Goal: Communication & Community: Share content

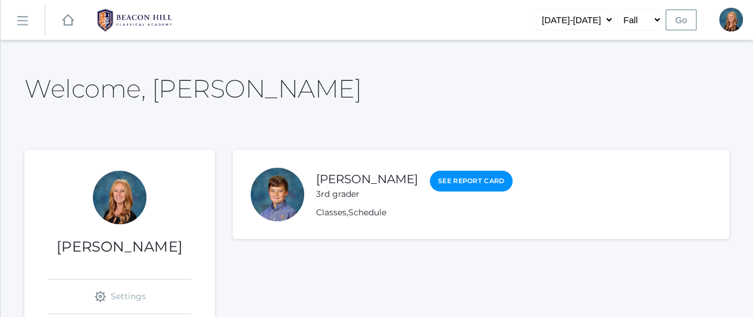
click at [22, 18] on rect at bounding box center [21, 20] width 19 height 19
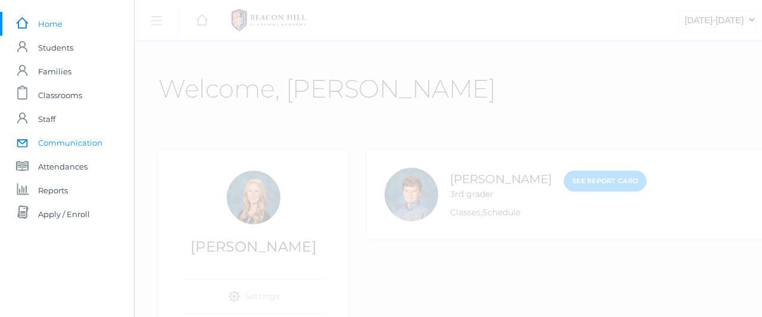
click at [65, 140] on span "Communication" at bounding box center [70, 143] width 64 height 24
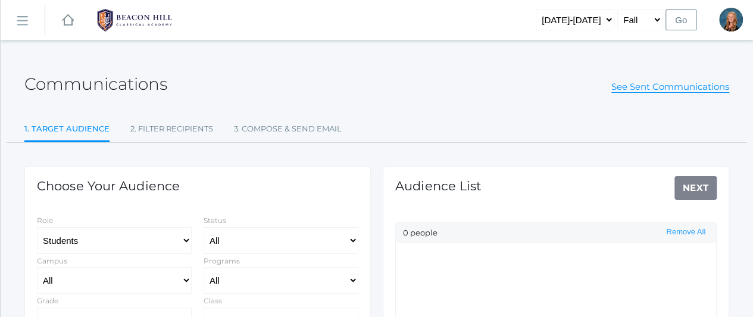
select select "Enrolled"
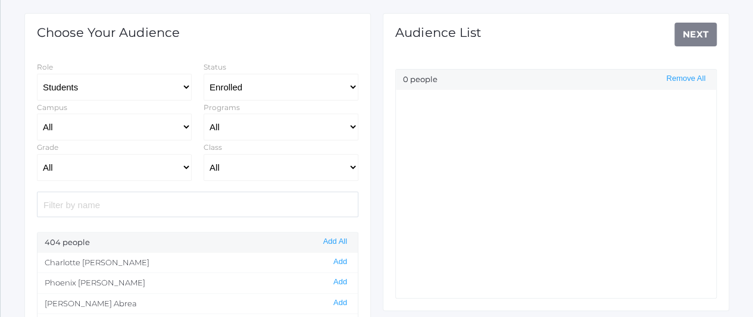
scroll to position [164, 0]
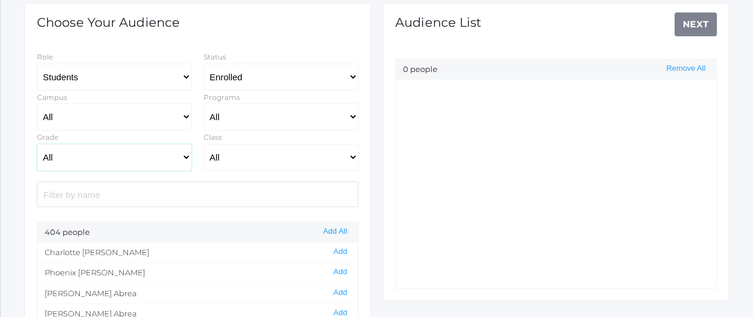
click at [182, 153] on select "All Grammar - Kindergarten - 1st Grade - 2nd Grade - 3rd Grade - 4th Grade - 5t…" at bounding box center [114, 157] width 155 height 27
select select "Rhetoric"
click at [37, 144] on select "All Grammar - Kindergarten - 1st Grade - 2nd Grade - 3rd Grade - 4th Grade - 5t…" at bounding box center [114, 157] width 155 height 27
click at [343, 227] on button "Add All" at bounding box center [335, 232] width 31 height 10
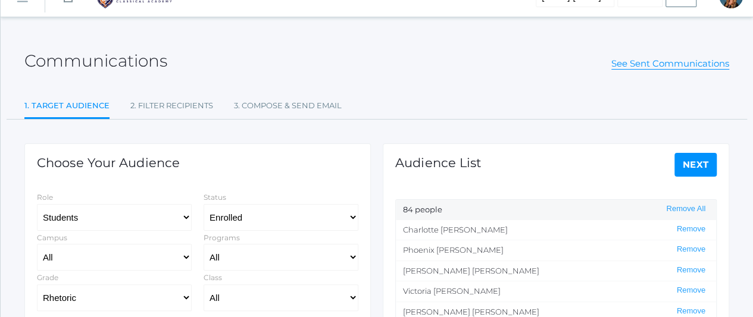
scroll to position [20, 0]
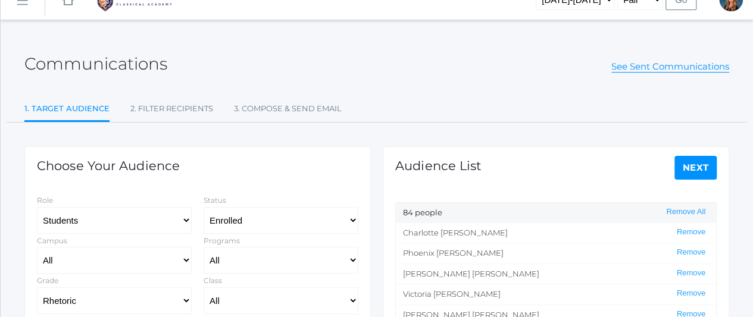
click at [696, 162] on link "Next" at bounding box center [695, 168] width 43 height 24
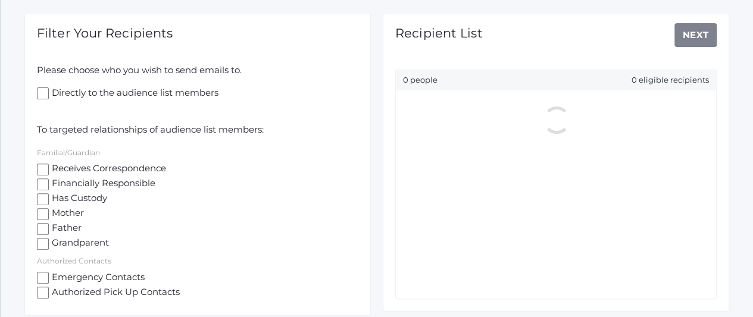
scroll to position [154, 0]
click at [41, 166] on input "Receives Correspondence" at bounding box center [43, 169] width 12 height 12
checkbox input "true"
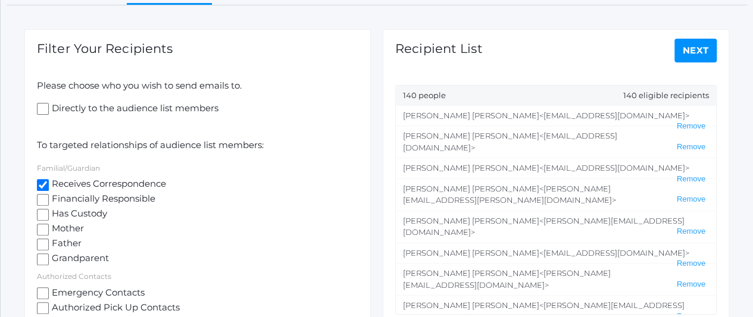
scroll to position [124, 0]
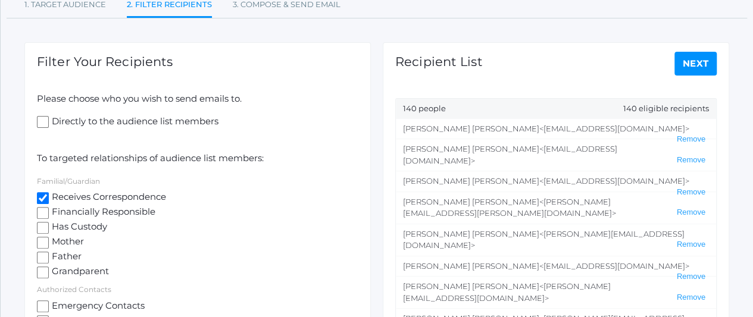
click at [695, 62] on link "Next" at bounding box center [695, 64] width 43 height 24
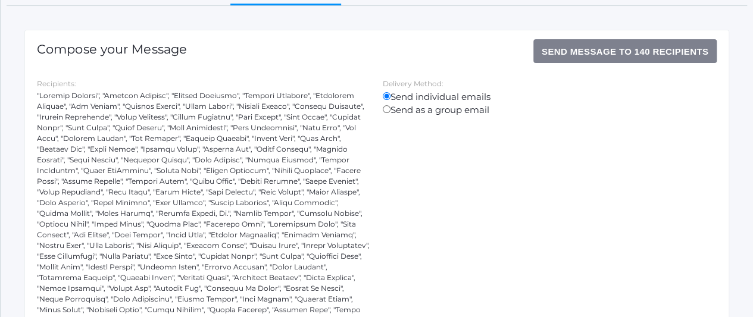
scroll to position [136, 0]
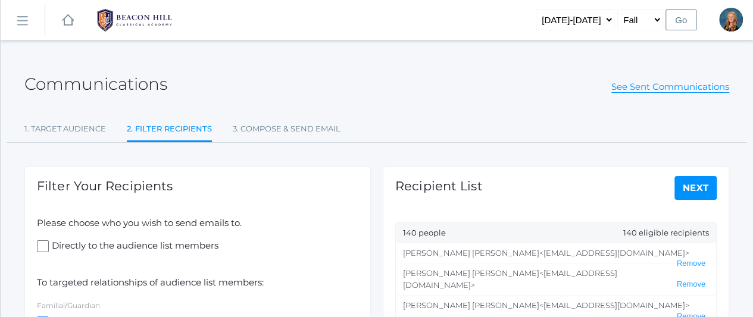
click at [697, 180] on link "Next" at bounding box center [695, 188] width 43 height 24
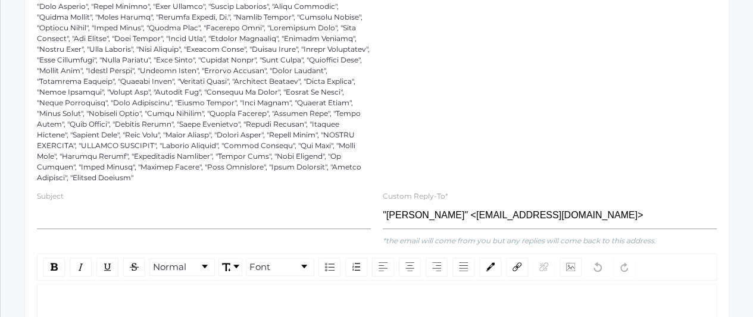
scroll to position [463, 0]
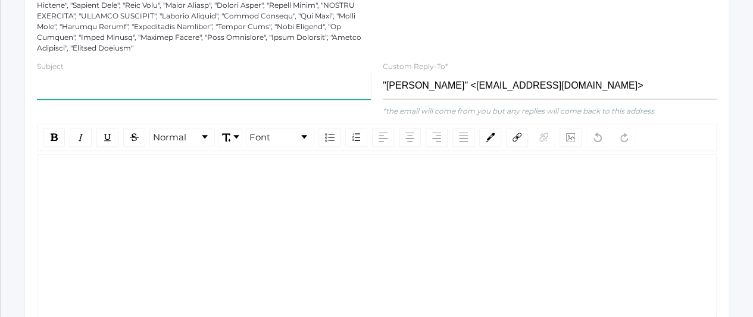
click at [101, 86] on input "text" at bounding box center [204, 86] width 334 height 27
type input "H"
type input "Medical Professional"
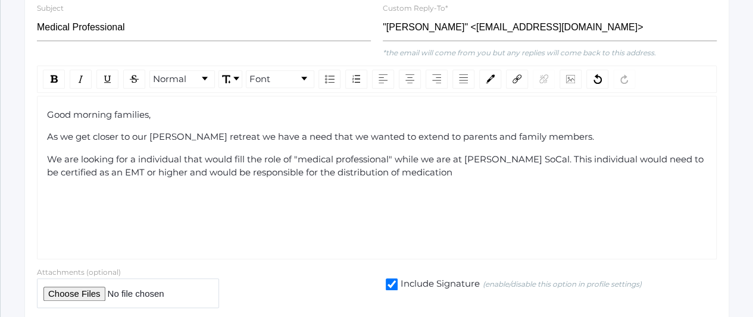
scroll to position [530, 0]
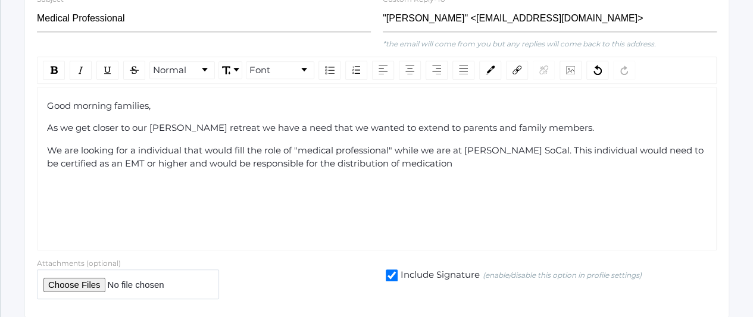
click at [457, 166] on div "We are looking for a individual that would fill the role of "medical profession…" at bounding box center [377, 157] width 660 height 27
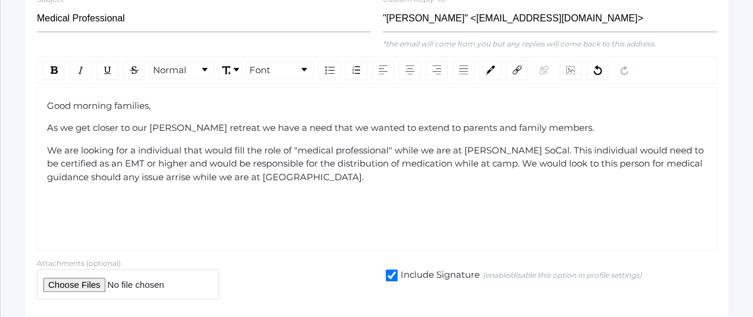
click at [175, 173] on span "We are looking for a individual that would fill the role of "medical profession…" at bounding box center [376, 164] width 659 height 38
click at [301, 180] on div "We are looking for a individual that would fill the role of "medical profession…" at bounding box center [377, 164] width 660 height 40
click at [133, 147] on span "We are looking for a individual that would fill the role of "medical profession…" at bounding box center [376, 164] width 659 height 38
click at [299, 177] on div "We are looking for one individual that would fill the role of "medical professi…" at bounding box center [377, 164] width 660 height 40
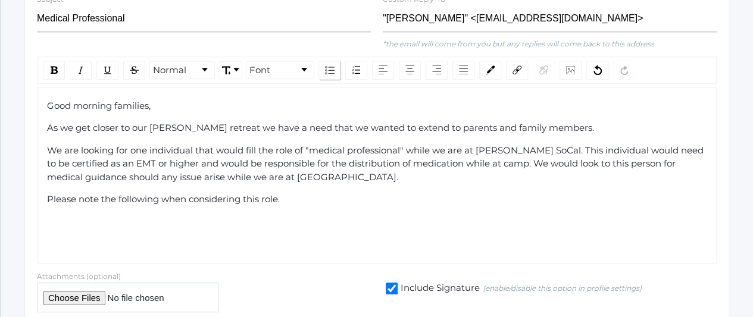
click at [327, 66] on img "rdw-list-control" at bounding box center [330, 70] width 10 height 8
drag, startPoint x: 327, startPoint y: 65, endPoint x: 369, endPoint y: 64, distance: 41.7
click at [369, 64] on div "Block Type Font" at bounding box center [376, 70] width 679 height 27
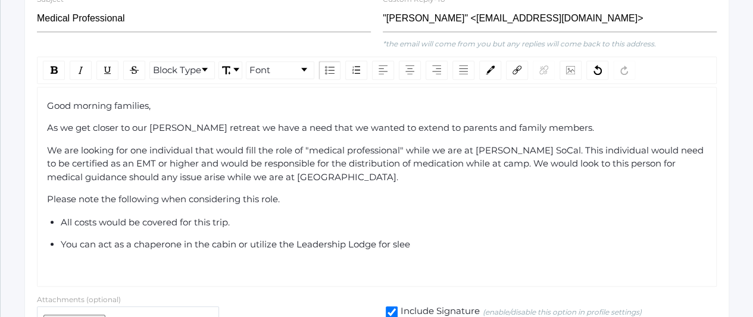
drag, startPoint x: 411, startPoint y: 241, endPoint x: 133, endPoint y: 250, distance: 277.4
click at [133, 250] on div "Good morning families, As we get closer to our [PERSON_NAME] retreat we have a …" at bounding box center [377, 187] width 660 height 176
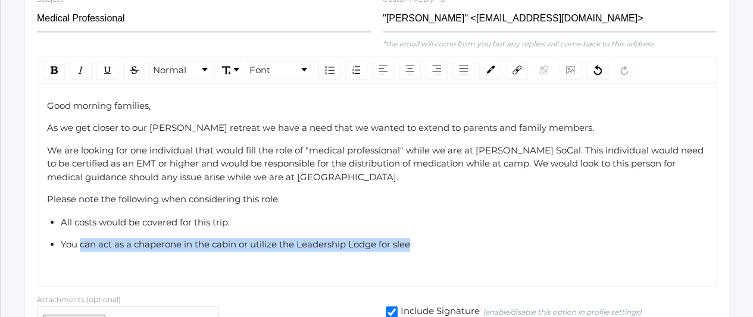
drag, startPoint x: 421, startPoint y: 237, endPoint x: 80, endPoint y: 245, distance: 340.4
click at [80, 245] on div "You can act as a chaperone in the cabin or utilize the Leadership Lodge for slee" at bounding box center [384, 245] width 647 height 14
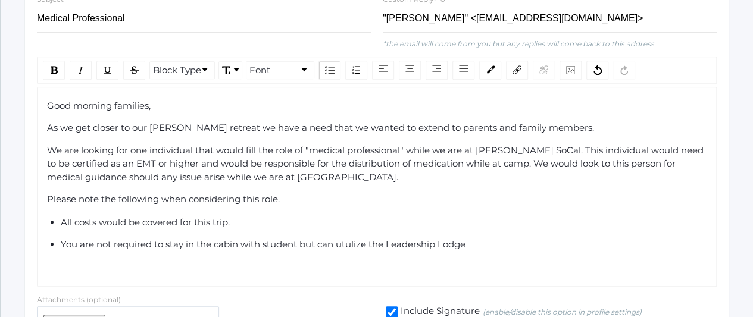
click at [356, 243] on span "You are not required to stay in the cabin with student but can utulize the Lead…" at bounding box center [263, 244] width 405 height 11
click at [471, 243] on div "You are not required to stay in the cabin with student but can utilize the Lead…" at bounding box center [384, 245] width 647 height 14
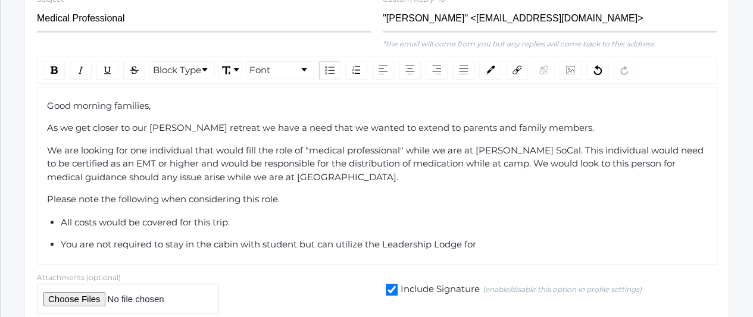
click at [511, 229] on ul "All costs would be covered for this trip. You are not required to stay in the c…" at bounding box center [377, 234] width 660 height 36
click at [496, 239] on div "You are not required to stay in the cabin with student but can utilize the Lead…" at bounding box center [384, 245] width 647 height 14
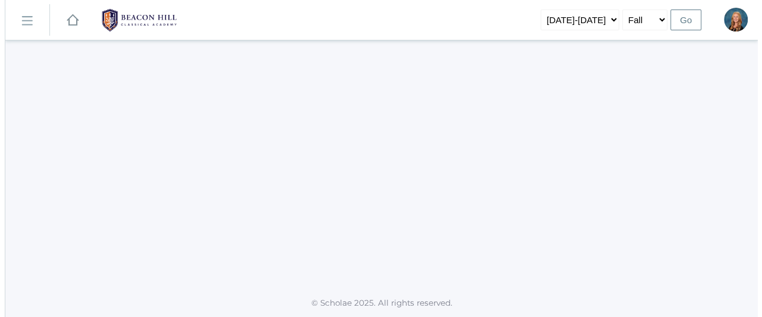
scroll to position [0, 0]
click at [324, 174] on div at bounding box center [381, 164] width 761 height 219
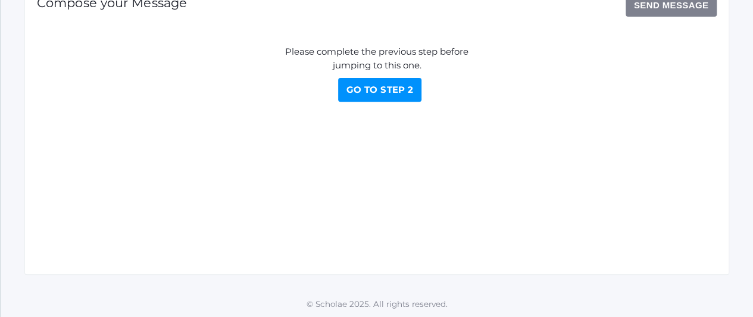
scroll to position [3, 0]
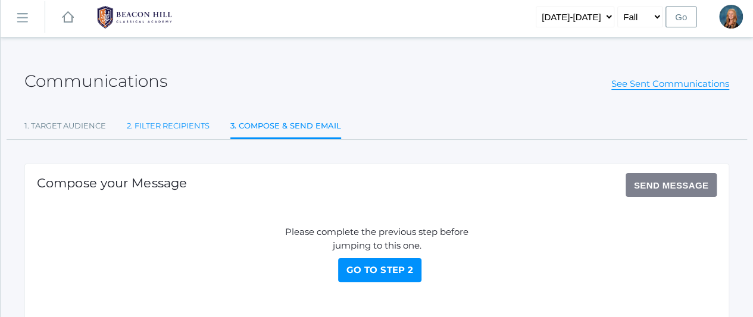
click at [158, 126] on link "2. Filter Recipients" at bounding box center [168, 126] width 83 height 24
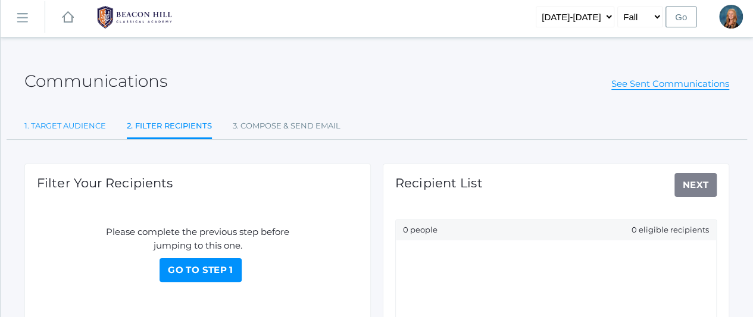
click at [96, 123] on link "1. Target Audience" at bounding box center [65, 126] width 82 height 24
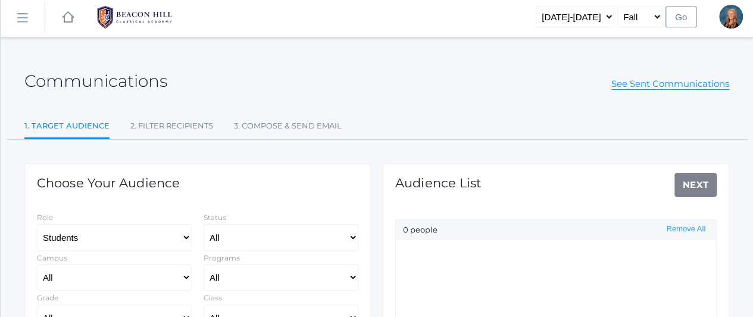
select select "Enrolled"
click at [629, 85] on link "See Sent Communications" at bounding box center [670, 84] width 118 height 12
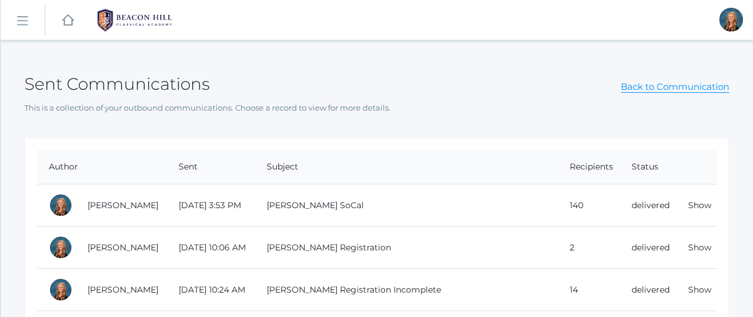
scroll to position [3, 0]
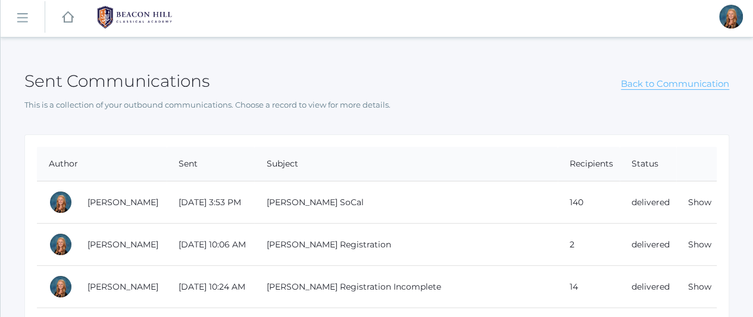
click at [652, 82] on link "Back to Communication" at bounding box center [675, 84] width 108 height 12
select select "Enrolled"
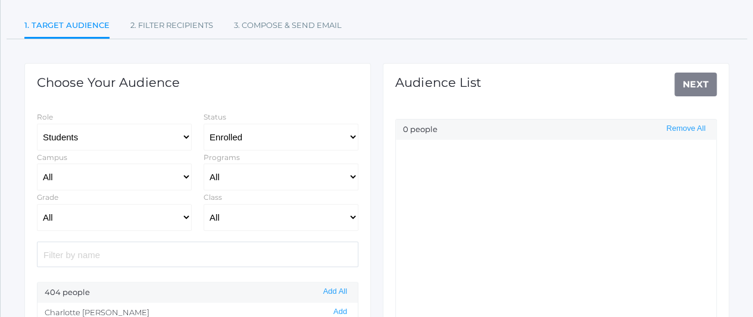
scroll to position [173, 0]
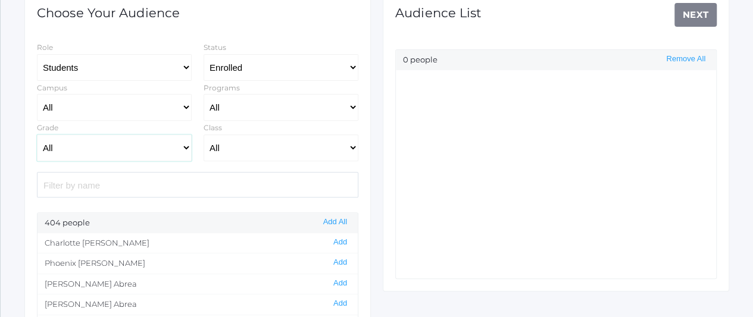
click at [177, 148] on select "All Grammar - Kindergarten - 1st Grade - 2nd Grade - 3rd Grade - 4th Grade - 5t…" at bounding box center [114, 147] width 155 height 27
select select "Rhetoric"
click at [37, 134] on select "All Grammar - Kindergarten - 1st Grade - 2nd Grade - 3rd Grade - 4th Grade - 5t…" at bounding box center [114, 147] width 155 height 27
click at [339, 221] on button "Add All" at bounding box center [335, 222] width 31 height 10
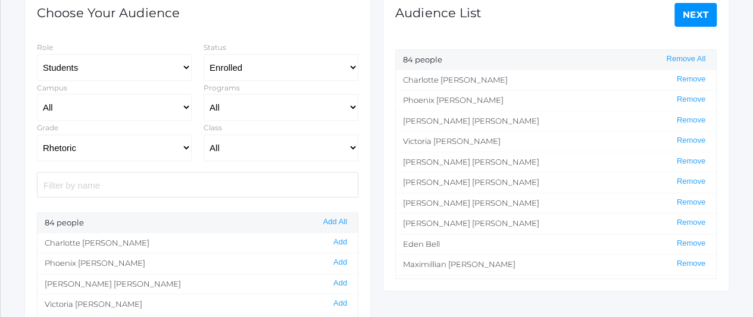
click at [679, 19] on link "Next" at bounding box center [695, 15] width 43 height 24
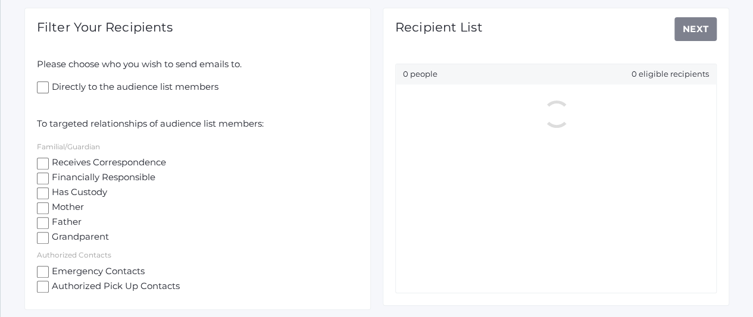
scroll to position [169, 0]
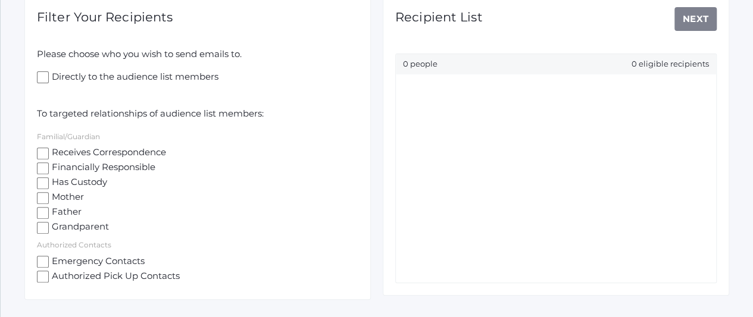
click at [42, 151] on input "Receives Correspondence" at bounding box center [43, 154] width 12 height 12
checkbox input "true"
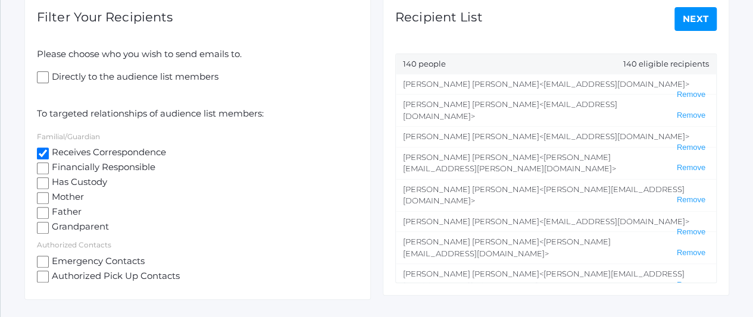
click at [696, 22] on link "Next" at bounding box center [695, 19] width 43 height 24
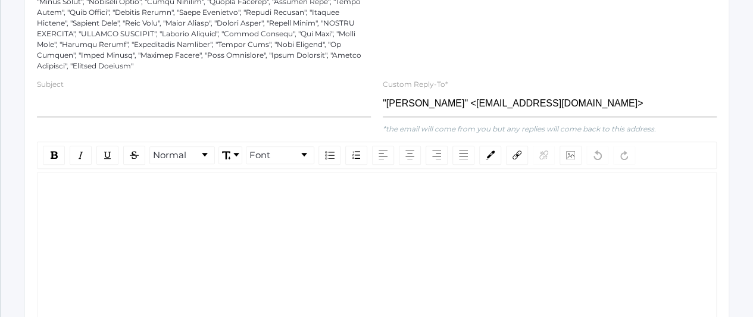
scroll to position [452, 0]
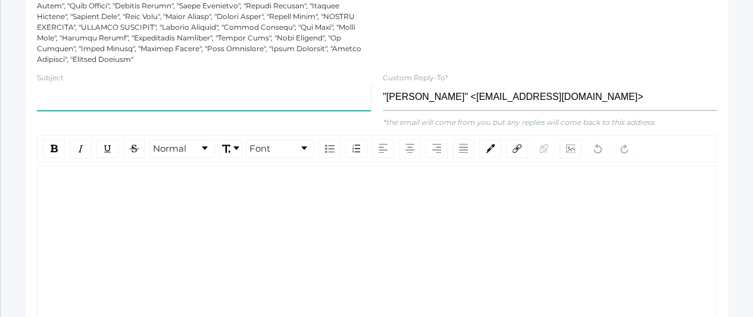
click at [219, 102] on input "text" at bounding box center [204, 97] width 334 height 27
type input "Medical Professional Need"
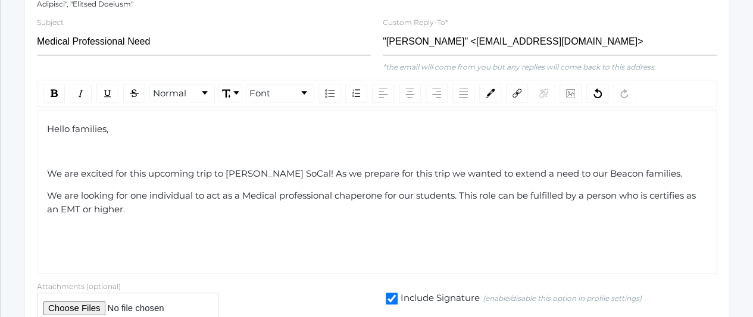
scroll to position [545, 0]
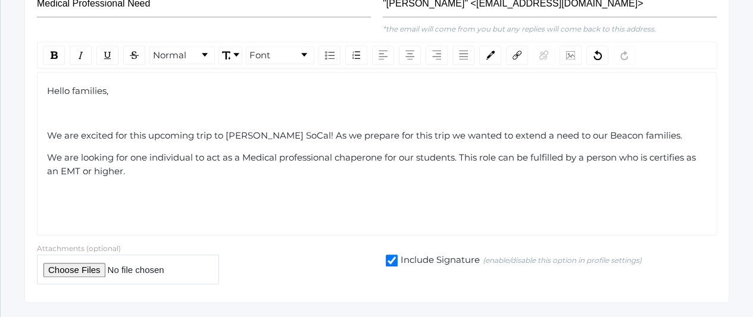
click at [214, 156] on span "We are looking for one individual to act as a Medical professional chaperone fo…" at bounding box center [372, 164] width 651 height 25
click at [170, 165] on div "We are looking for one individual to step in as a Medical professional chaperon…" at bounding box center [377, 164] width 660 height 27
click at [168, 167] on div "We are looking for one individual to step in as a Medical professional chaperon…" at bounding box center [377, 164] width 660 height 27
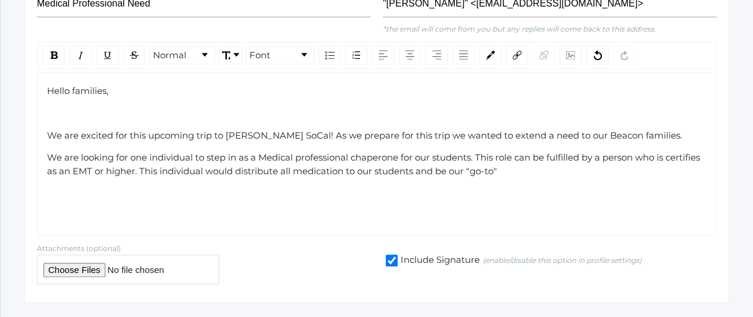
click at [508, 167] on div "We are looking for one individual to step in as a Medical professional chaperon…" at bounding box center [377, 164] width 660 height 27
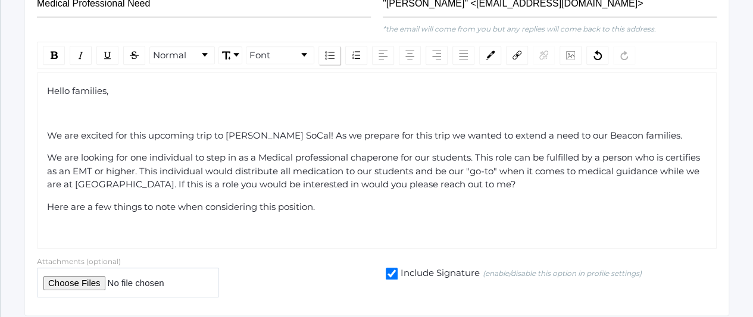
click at [327, 54] on img "rdw-list-control" at bounding box center [330, 55] width 10 height 8
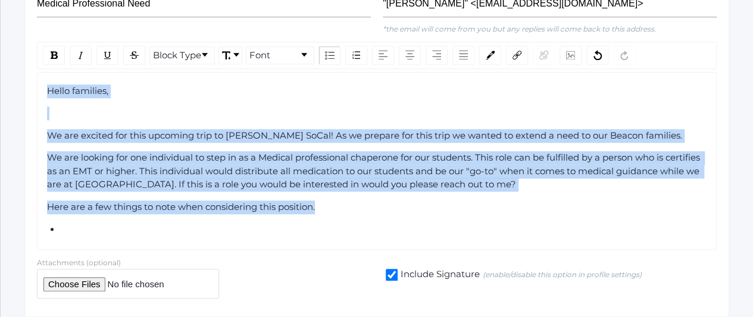
drag, startPoint x: 158, startPoint y: 233, endPoint x: 32, endPoint y: 84, distance: 194.2
click at [32, 84] on div "Block Type Font Hello families, We are excited for this upcoming trip to Hume S…" at bounding box center [376, 146] width 691 height 208
copy div "Hello families, We are excited for this upcoming trip to Hume SoCal! As we prep…"
click at [82, 226] on div "rdw-editor" at bounding box center [384, 230] width 647 height 14
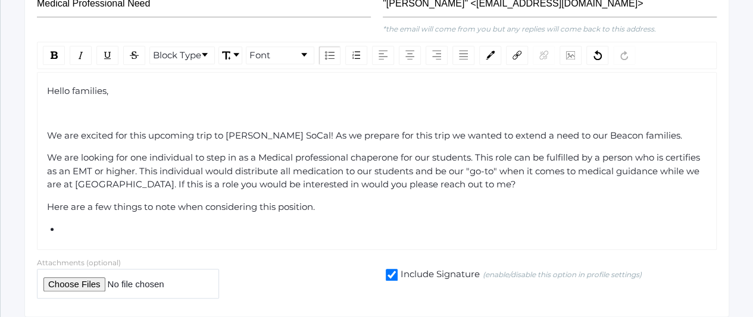
click at [82, 226] on div "rdw-editor" at bounding box center [384, 230] width 647 height 14
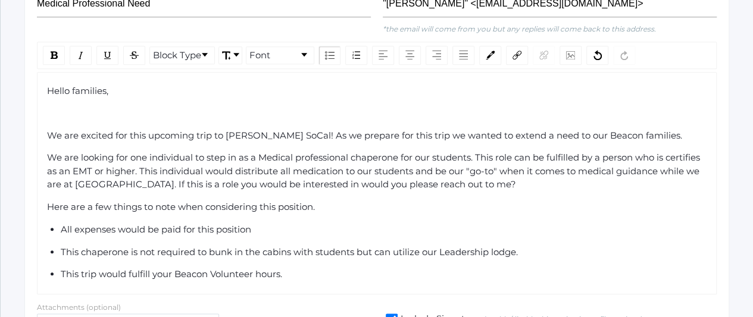
click at [217, 273] on span "This trip would fulfill your Beacon Volunteer hours." at bounding box center [171, 273] width 221 height 11
click at [295, 273] on div "This trip would fulfill your Beacon volunteer hours." at bounding box center [384, 275] width 647 height 14
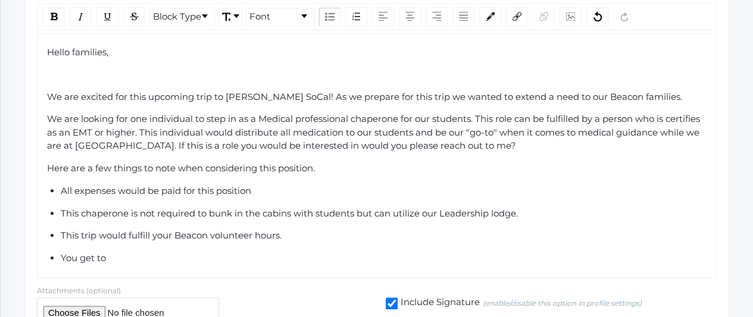
scroll to position [631, 0]
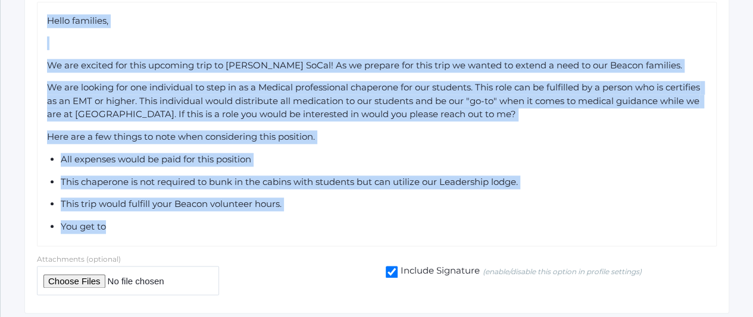
drag, startPoint x: 117, startPoint y: 209, endPoint x: 30, endPoint y: 3, distance: 223.7
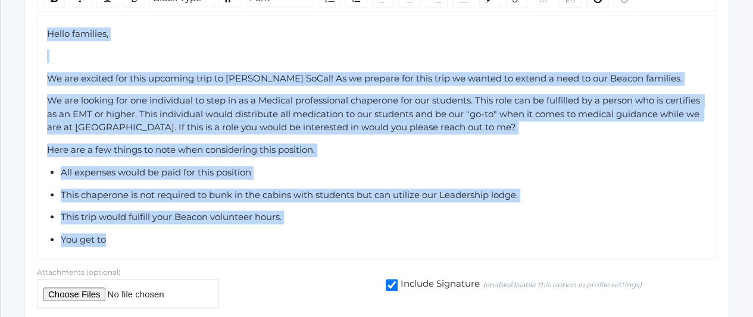
copy div "Hello families, We are excited for this upcoming trip to Hume SoCal! As we prep…"
click at [129, 239] on div "You get to" at bounding box center [384, 240] width 647 height 14
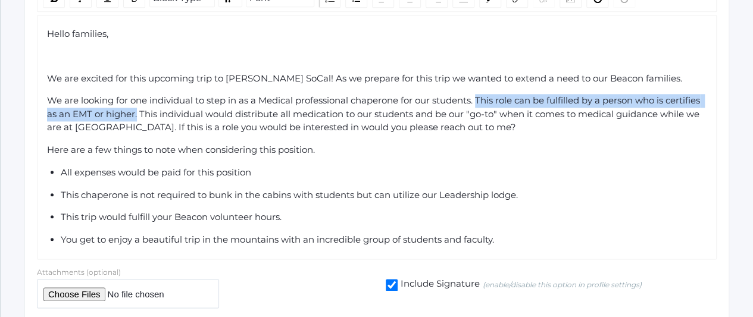
drag, startPoint x: 480, startPoint y: 95, endPoint x: 136, endPoint y: 116, distance: 345.2
click at [136, 116] on span "We are looking for one individual to step in as a Medical professional chaperon…" at bounding box center [374, 114] width 655 height 38
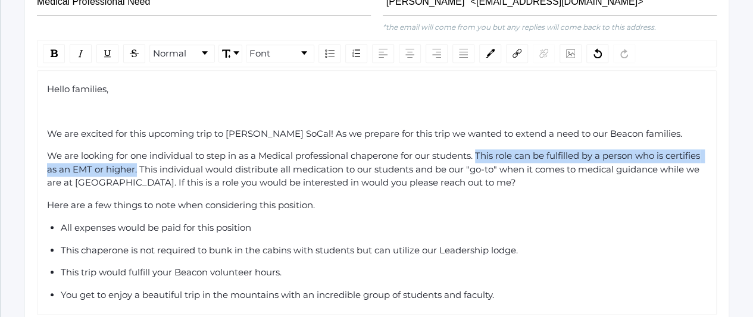
scroll to position [544, 0]
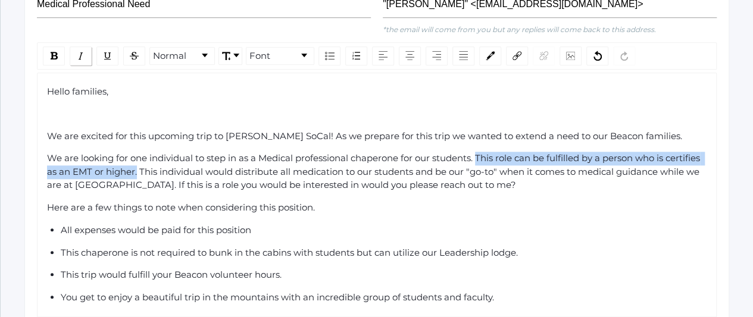
click at [84, 51] on div "rdw-inline-control" at bounding box center [81, 55] width 22 height 19
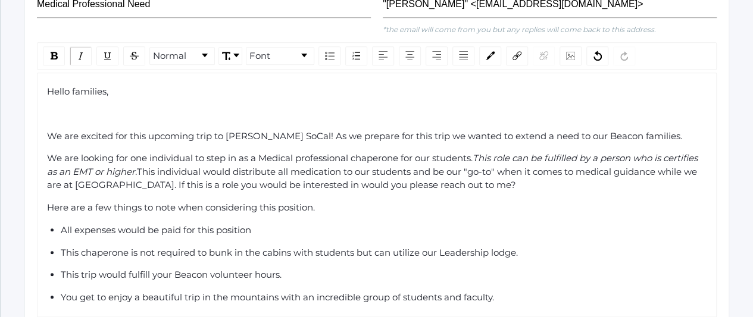
click at [228, 247] on span "This chaperone is not required to bunk in the cabins with students but can util…" at bounding box center [289, 252] width 457 height 11
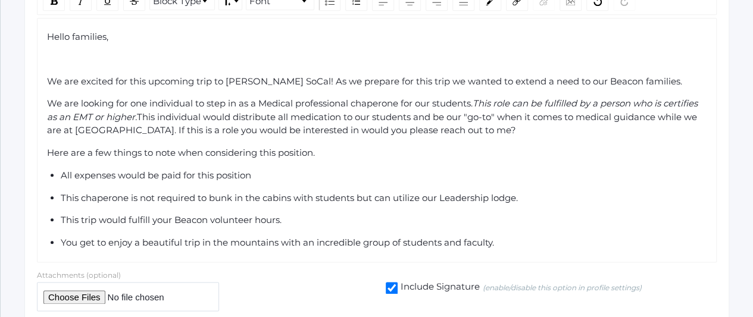
scroll to position [617, 0]
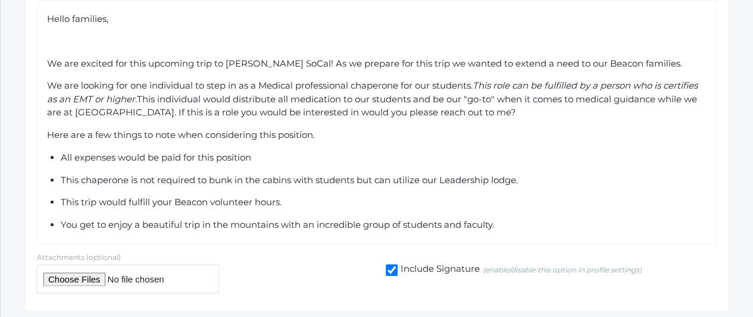
click at [260, 157] on div "All expenses would be paid for this position" at bounding box center [384, 158] width 647 height 14
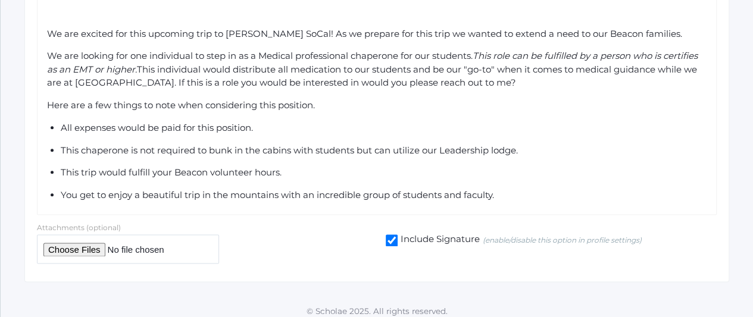
scroll to position [652, 0]
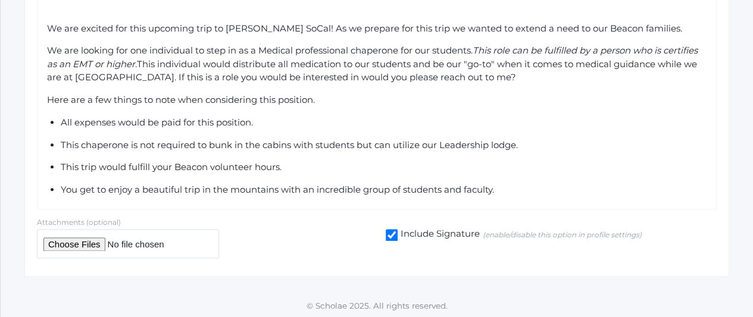
click at [505, 189] on div "You get to enjoy a beautiful trip in the mountains with an incredible group of …" at bounding box center [384, 190] width 647 height 14
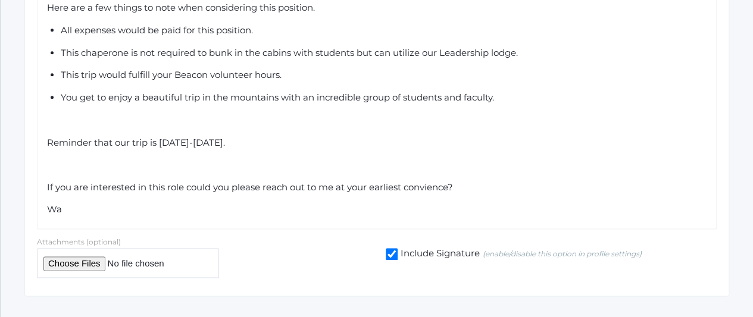
scroll to position [748, 0]
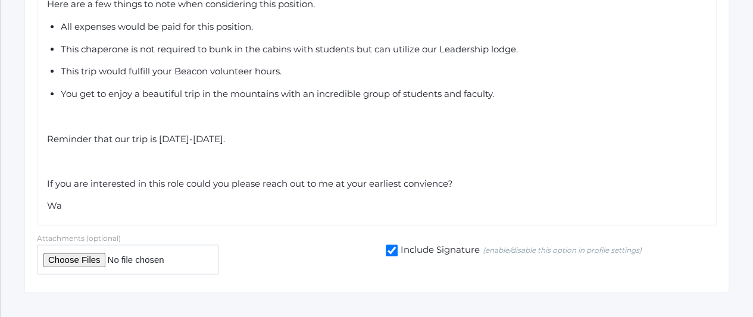
click at [422, 184] on span "If you are interested in this role could you please reach out to me at your ear…" at bounding box center [250, 183] width 406 height 11
drag, startPoint x: 422, startPoint y: 184, endPoint x: 343, endPoint y: 171, distance: 80.8
click at [343, 171] on div "Hello families, We are excited for this upcoming trip to Hume SoCal! As we prep…" at bounding box center [377, 47] width 660 height 331
click at [422, 181] on span "If you are interested in this role could you please reach out to me at your ear…" at bounding box center [250, 183] width 406 height 11
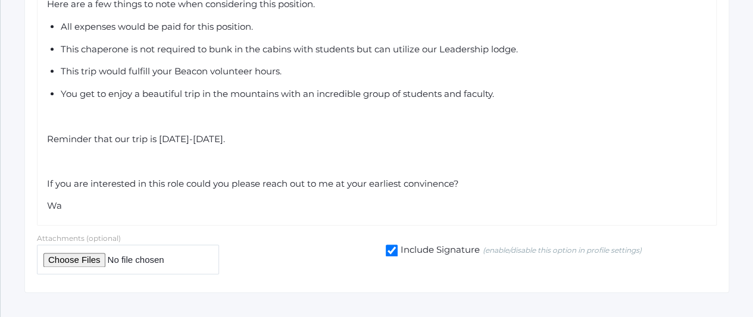
click at [416, 181] on span "If you are interested in this role could you please reach out to me at your ear…" at bounding box center [253, 183] width 412 height 11
click at [183, 202] on div "Wa" at bounding box center [377, 206] width 660 height 14
drag, startPoint x: 415, startPoint y: 183, endPoint x: 331, endPoint y: 105, distance: 114.1
click at [331, 105] on div "Hello families, We are excited for this upcoming trip to Hume SoCal! As we prep…" at bounding box center [377, 47] width 660 height 331
click at [425, 183] on span "If you are interested in this role could you please reach out to me at your ear…" at bounding box center [253, 183] width 412 height 11
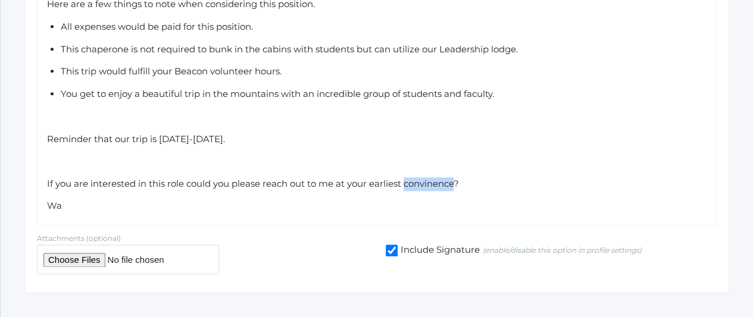
click at [425, 183] on span "If you are interested in this role could you please reach out to me at your ear…" at bounding box center [253, 183] width 412 height 11
click at [359, 168] on div "Hello families, We are excited for this upcoming trip to Hume SoCal! As we prep…" at bounding box center [377, 47] width 660 height 331
drag, startPoint x: 381, startPoint y: 135, endPoint x: 0, endPoint y: 118, distance: 381.8
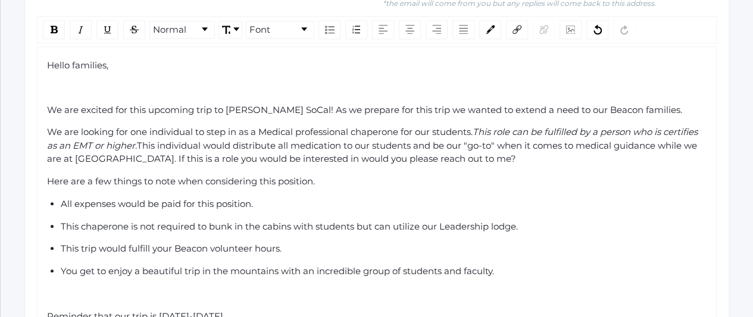
scroll to position [568, 0]
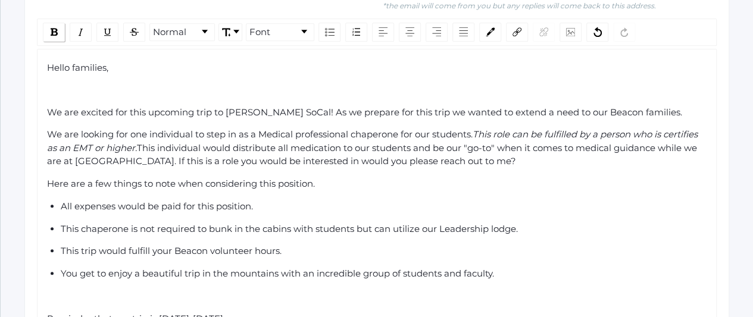
click at [51, 28] on img "rdw-inline-control" at bounding box center [54, 32] width 7 height 8
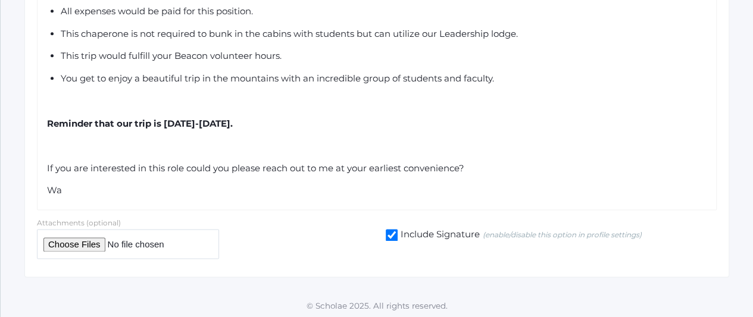
click at [140, 177] on div "Hello families, We are excited for this upcoming trip to Hume SoCal! As we prep…" at bounding box center [377, 31] width 660 height 331
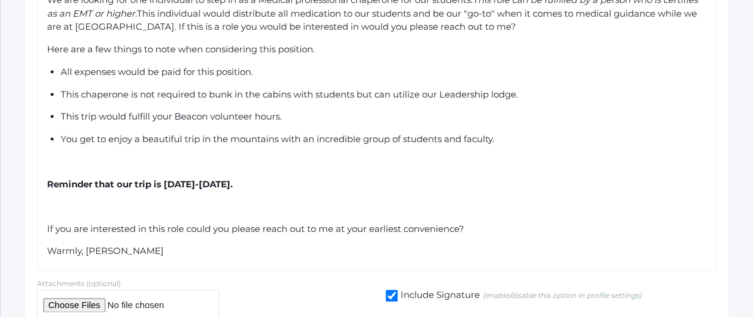
scroll to position [704, 0]
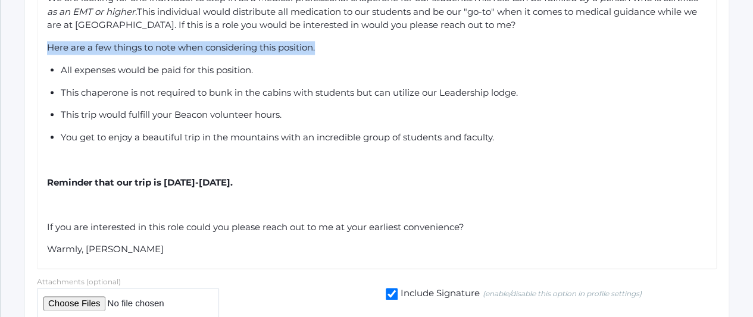
drag, startPoint x: 322, startPoint y: 46, endPoint x: 30, endPoint y: 45, distance: 292.7
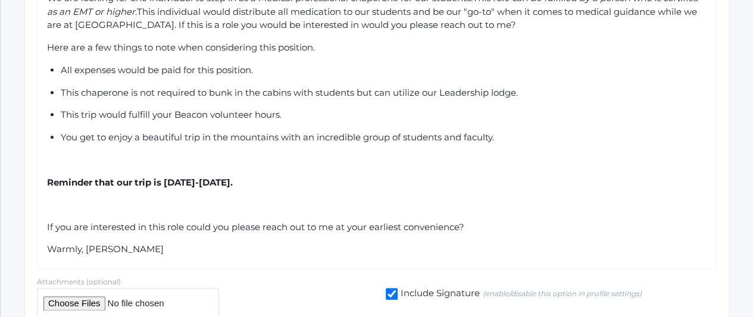
click at [365, 123] on ul "All expenses would be paid for this position. This chaperone is not required to…" at bounding box center [377, 104] width 660 height 80
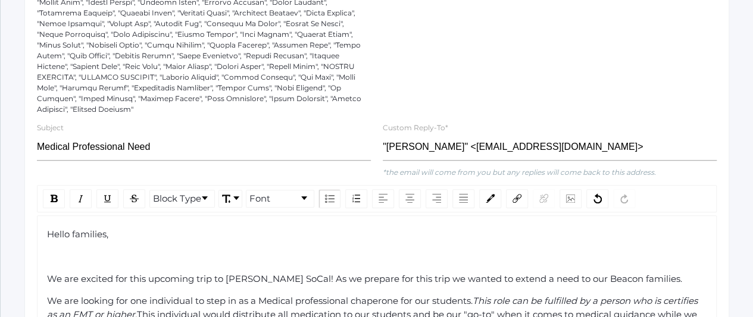
scroll to position [400, 0]
click at [35, 147] on div "Subject Medical Professional Need" at bounding box center [204, 144] width 346 height 45
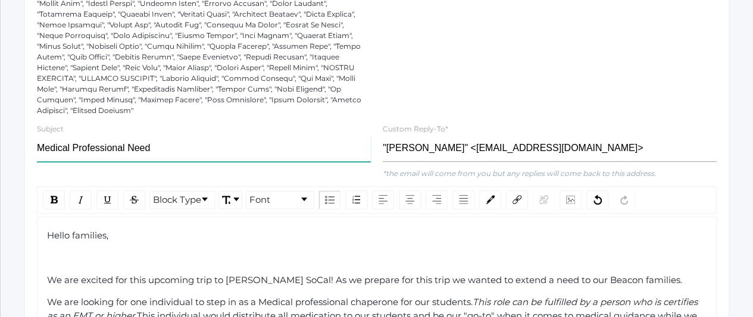
click at [43, 147] on input "Medical Professional Need" at bounding box center [204, 148] width 334 height 27
click at [38, 149] on input "Medical Professional Need" at bounding box center [204, 148] width 334 height 27
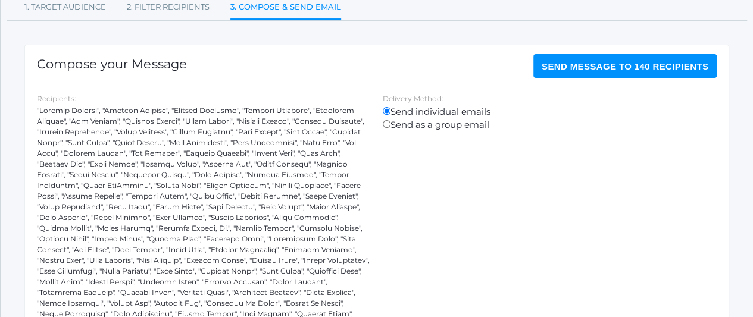
scroll to position [121, 0]
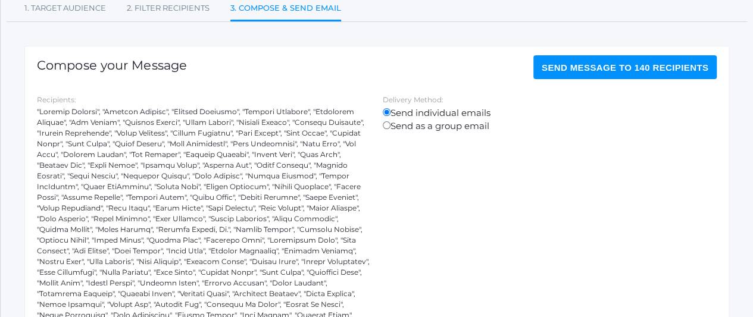
type input "Hume: Medical Professional Need"
click at [593, 68] on span "Send Message to 140 recipients" at bounding box center [624, 67] width 167 height 10
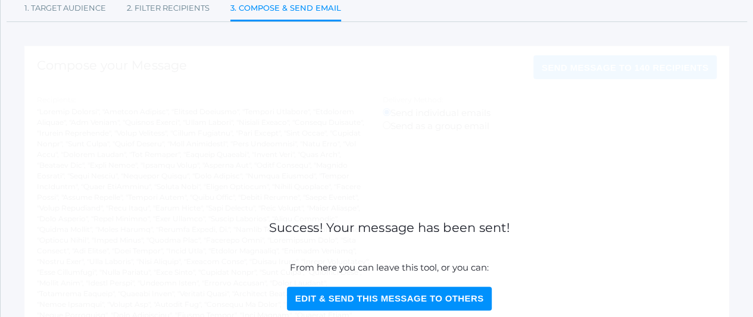
scroll to position [0, 0]
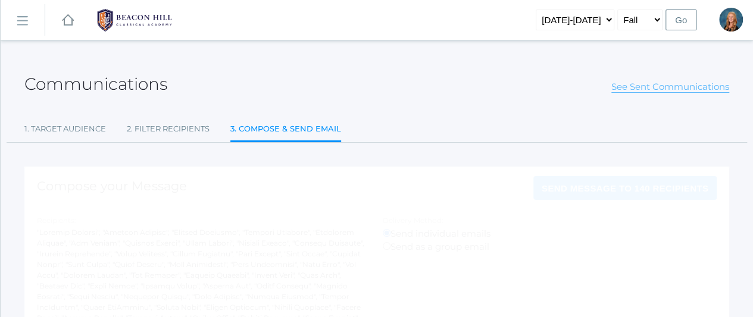
click at [632, 86] on link "See Sent Communications" at bounding box center [670, 87] width 118 height 12
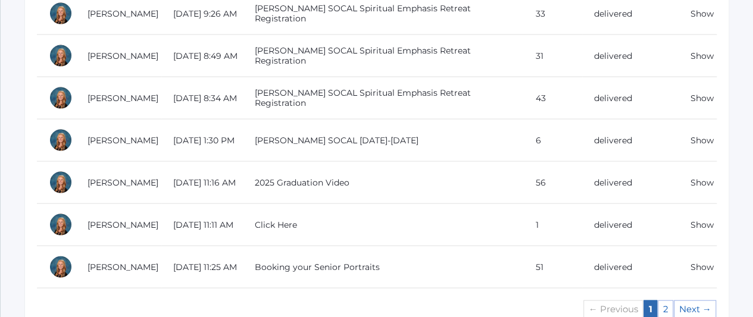
scroll to position [1164, 0]
click at [701, 92] on link "Show" at bounding box center [701, 97] width 23 height 11
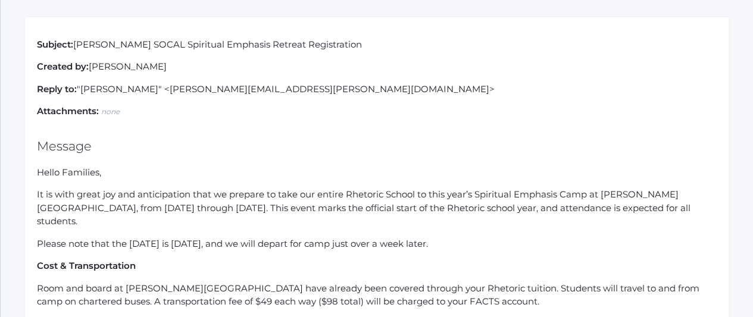
scroll to position [95, 0]
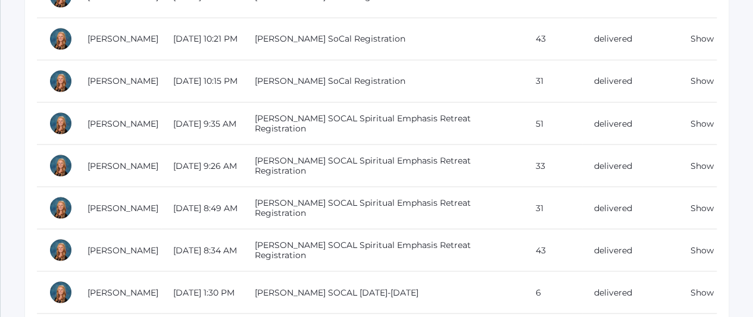
scroll to position [964, 0]
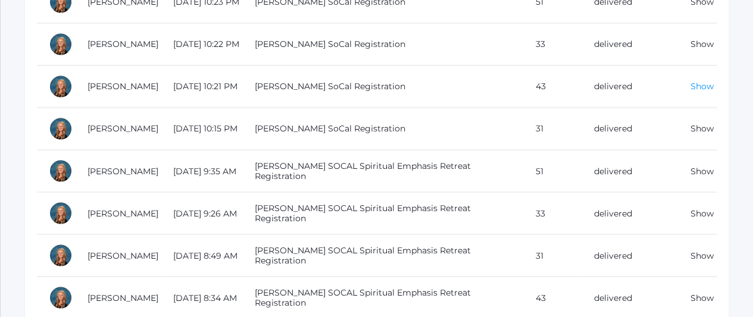
click at [702, 82] on link "Show" at bounding box center [701, 86] width 23 height 11
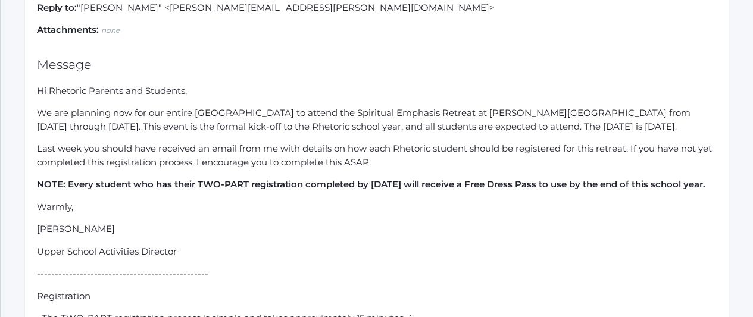
scroll to position [183, 0]
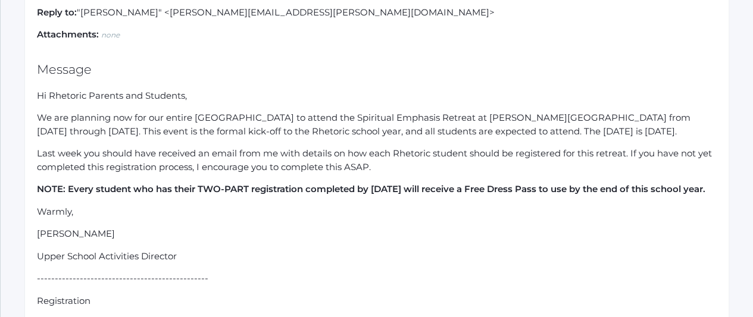
drag, startPoint x: 36, startPoint y: 95, endPoint x: 208, endPoint y: 156, distance: 182.7
drag, startPoint x: 208, startPoint y: 156, endPoint x: 120, endPoint y: 146, distance: 89.2
click at [120, 138] on p "We are planning now for our entire Rhetoric School to attend the Spiritual Emph…" at bounding box center [376, 124] width 679 height 27
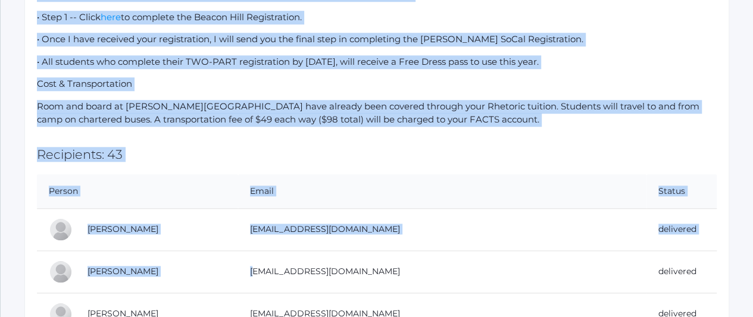
scroll to position [523, 0]
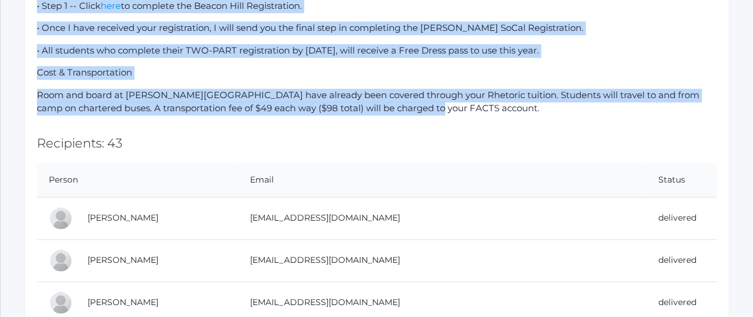
drag, startPoint x: 37, startPoint y: 93, endPoint x: 423, endPoint y: 138, distance: 388.7
copy div "Hi Rhetoric Parents and Students, We are planning now for our entire Rhetoric S…"
click at [223, 115] on p "Room and board at Hume SoCal have already been covered through your Rhetoric tu…" at bounding box center [376, 102] width 679 height 27
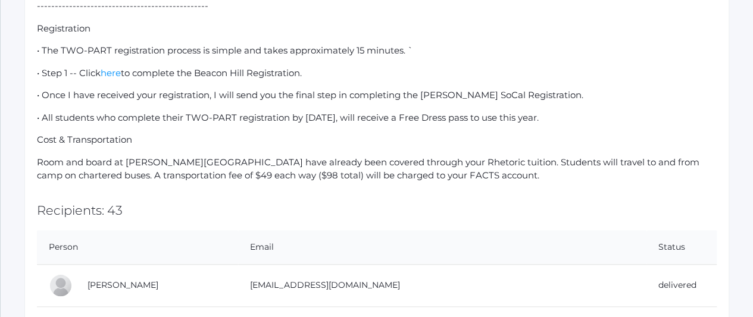
scroll to position [481, 0]
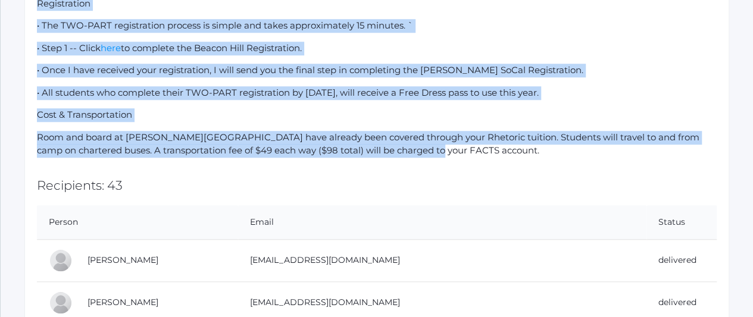
drag, startPoint x: 37, startPoint y: 131, endPoint x: 426, endPoint y: 178, distance: 391.4
copy div "Hi Rhetoric Parents and Students, We are planning now for our entire Rhetoric S…"
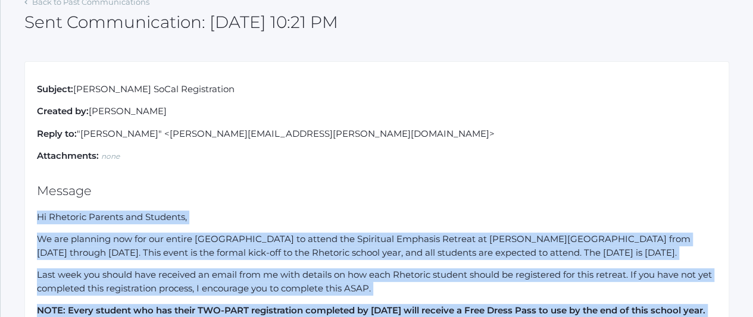
scroll to position [0, 0]
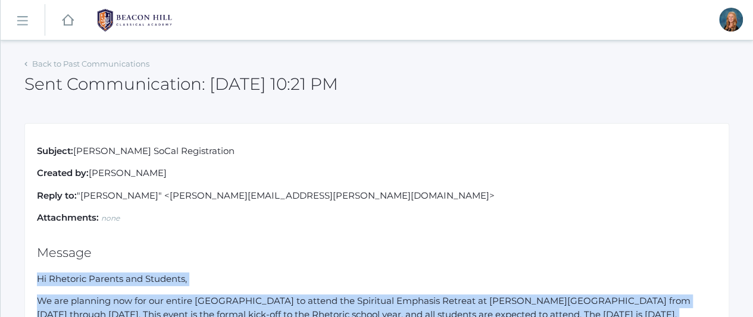
click at [20, 18] on rect at bounding box center [21, 20] width 19 height 19
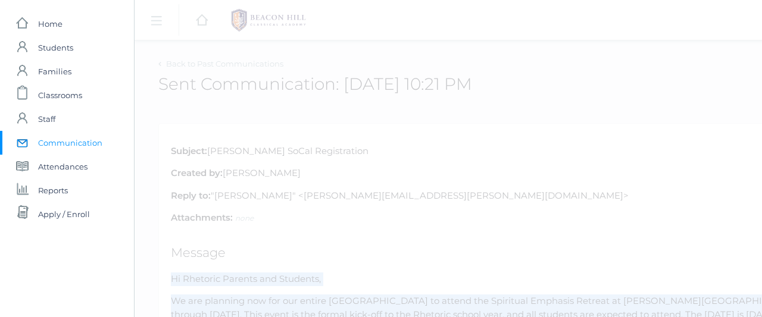
click at [59, 145] on span "Communication" at bounding box center [70, 143] width 64 height 24
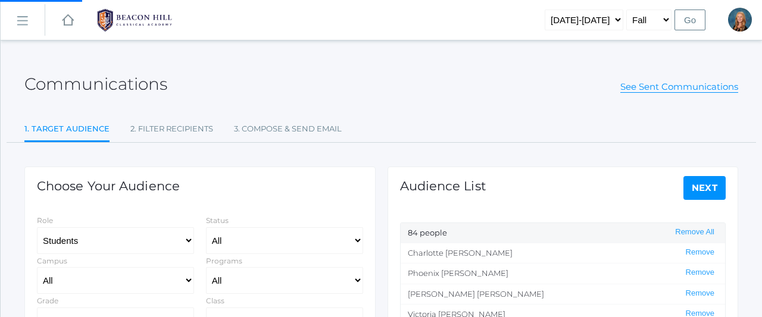
select select "Enrolled"
select select "Rhetoric"
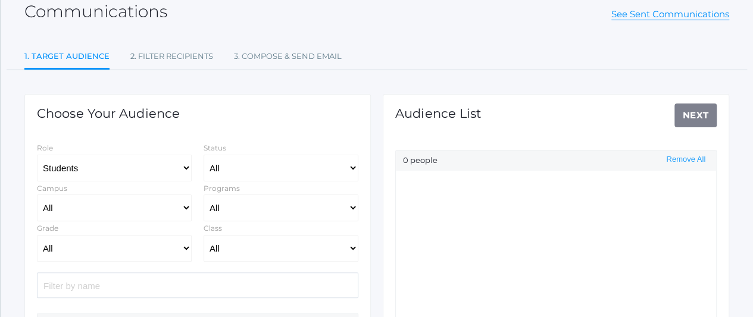
select select "Enrolled"
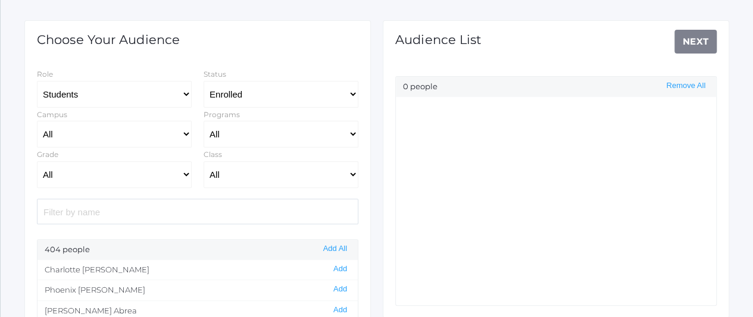
scroll to position [147, 0]
click at [186, 177] on select "All Grammar - Kindergarten - 1st Grade - 2nd Grade - 3rd Grade - 4th Grade - 5t…" at bounding box center [114, 174] width 155 height 27
click at [37, 161] on select "All Grammar - Kindergarten - 1st Grade - 2nd Grade - 3rd Grade - 4th Grade - 5t…" at bounding box center [114, 174] width 155 height 27
click at [182, 172] on select "All Grammar - Kindergarten - 1st Grade - 2nd Grade - 3rd Grade - 4th Grade - 5t…" at bounding box center [114, 174] width 155 height 27
select select "9"
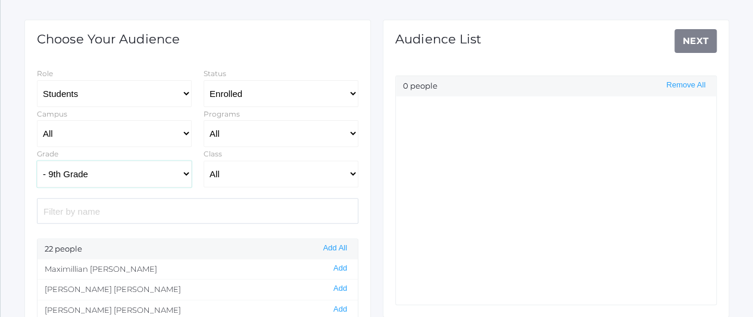
click at [37, 161] on select "All Grammar - Kindergarten - 1st Grade - 2nd Grade - 3rd Grade - 4th Grade - 5t…" at bounding box center [114, 174] width 155 height 27
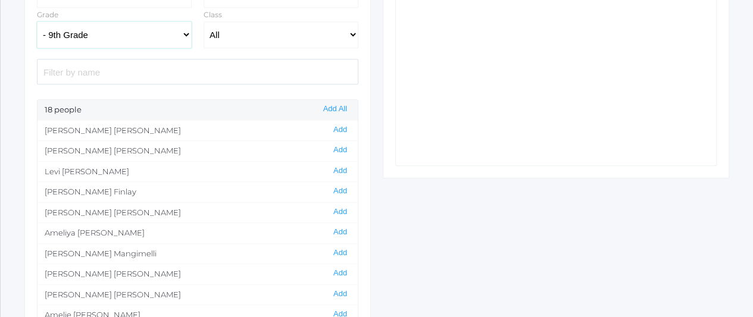
scroll to position [82, 0]
click at [330, 229] on button "Add" at bounding box center [340, 232] width 21 height 10
click at [330, 227] on button "Add" at bounding box center [340, 232] width 21 height 10
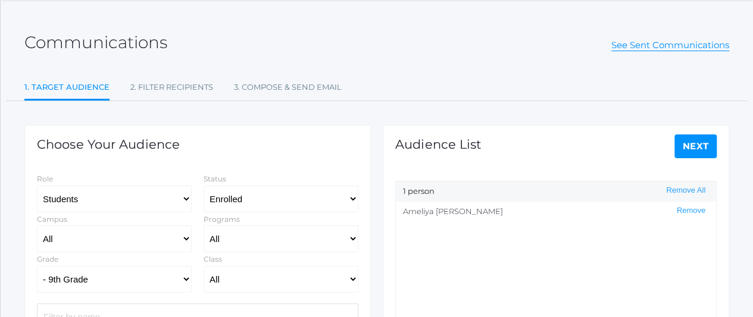
scroll to position [33, 0]
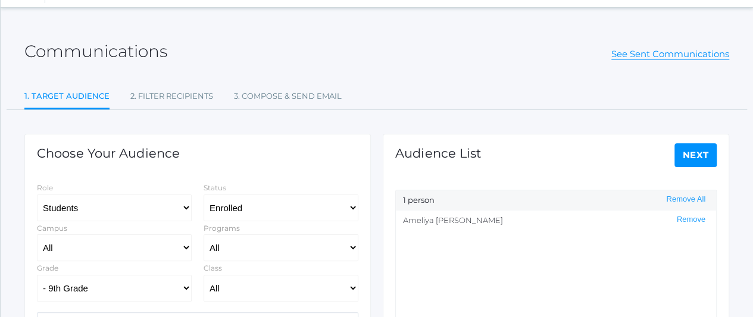
click at [694, 153] on link "Next" at bounding box center [695, 155] width 43 height 24
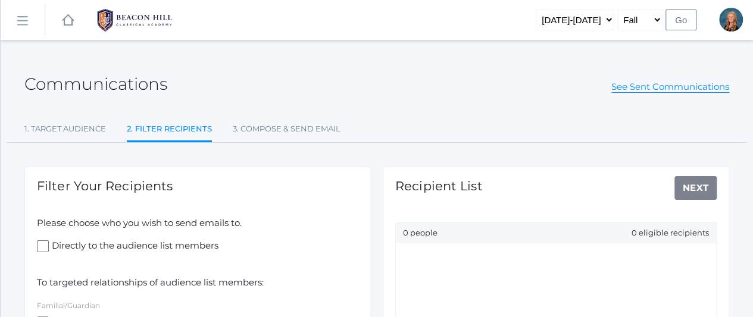
scroll to position [109, 0]
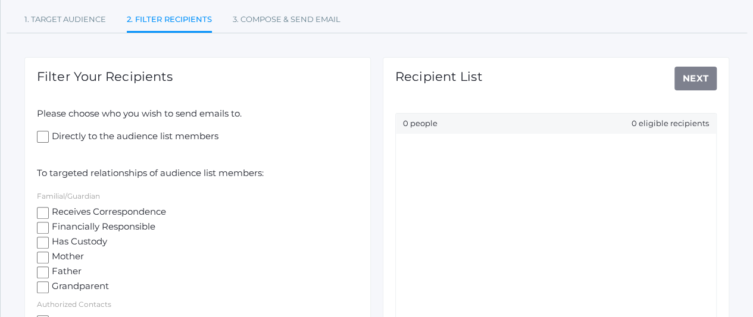
click at [43, 212] on input "Receives Correspondence" at bounding box center [43, 213] width 12 height 12
checkbox input "true"
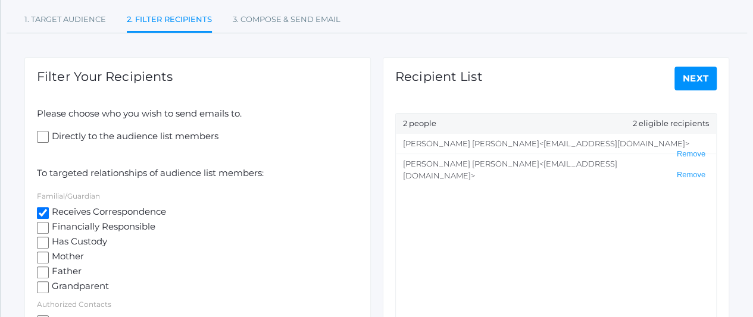
click at [706, 82] on link "Next" at bounding box center [695, 79] width 43 height 24
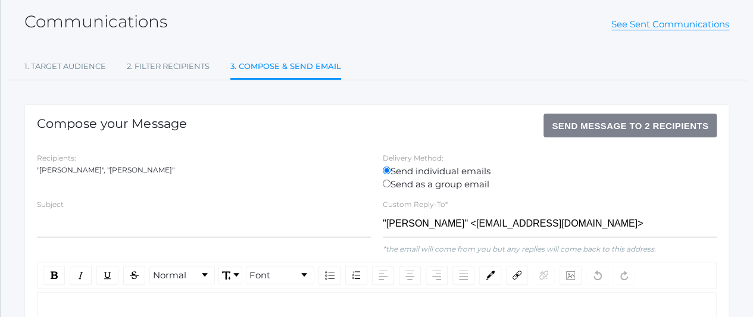
scroll to position [64, 0]
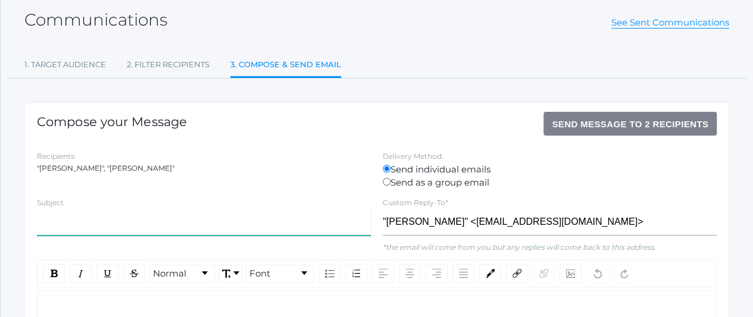
click at [165, 221] on input "text" at bounding box center [204, 222] width 334 height 27
click at [165, 221] on input "H" at bounding box center [204, 222] width 334 height 27
type input "Hume SoCal Retreat"
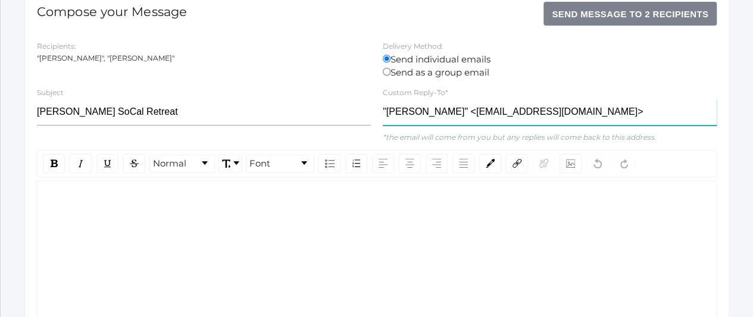
scroll to position [175, 0]
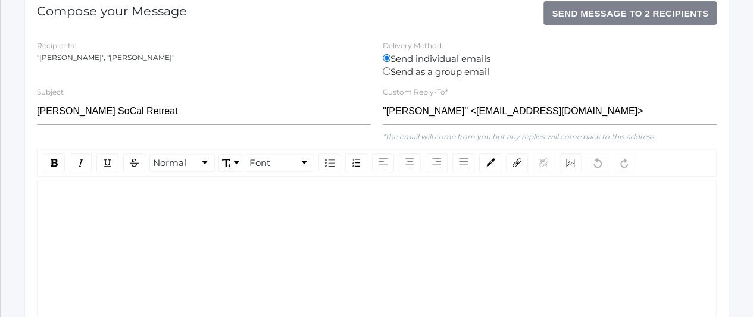
click at [148, 197] on div "rdw-editor" at bounding box center [377, 199] width 660 height 14
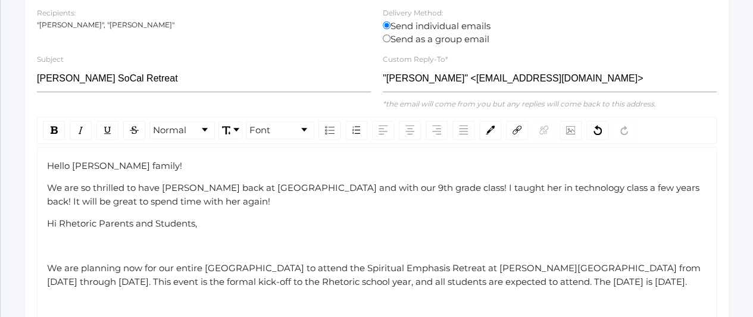
scroll to position [208, 0]
drag, startPoint x: 221, startPoint y: 226, endPoint x: 32, endPoint y: 228, distance: 188.6
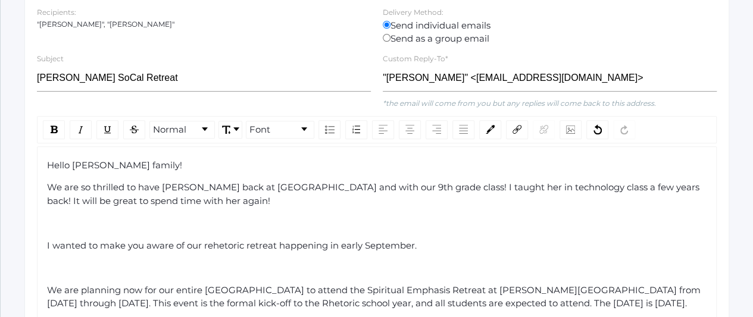
click at [213, 240] on span "I wanted to make you aware of our rehetoric retreat happening in early Septembe…" at bounding box center [231, 245] width 369 height 11
click at [199, 241] on span "I wanted to make you aware of our rhetoric retreat happening in early September." at bounding box center [229, 245] width 364 height 11
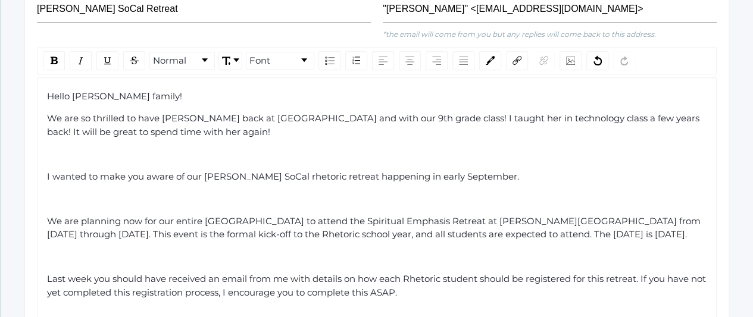
scroll to position [285, 0]
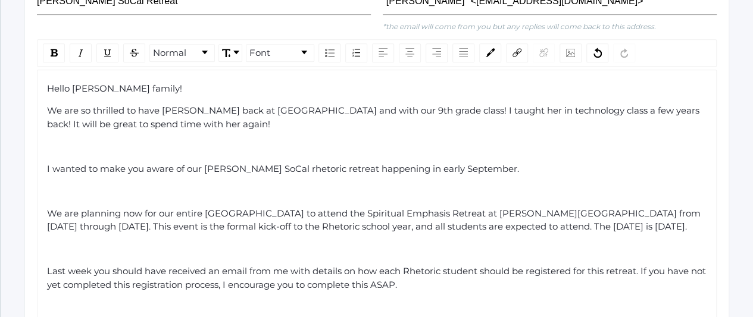
click at [67, 217] on div "We are planning now for our entire Rhetoric School to attend the Spiritual Emph…" at bounding box center [377, 220] width 660 height 27
click at [68, 226] on span "We are planning now for our entire Rhetoric School to attend the Spiritual Emph…" at bounding box center [375, 220] width 656 height 25
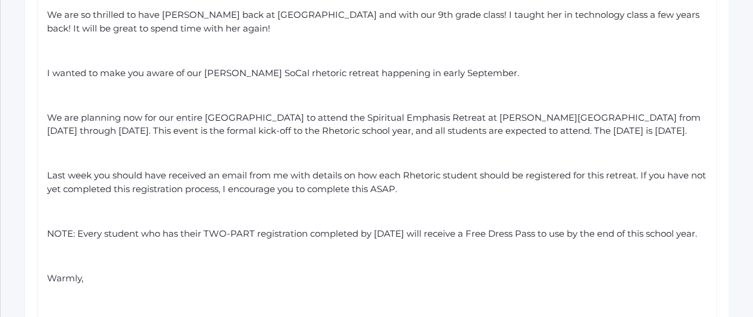
scroll to position [381, 0]
drag, startPoint x: 431, startPoint y: 199, endPoint x: 93, endPoint y: 170, distance: 338.7
drag, startPoint x: 93, startPoint y: 170, endPoint x: 384, endPoint y: 177, distance: 290.4
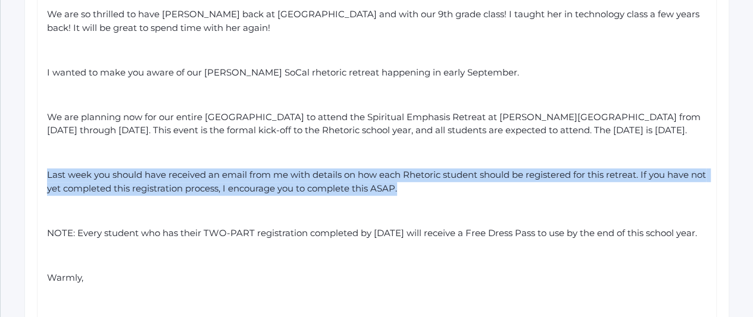
drag, startPoint x: 424, startPoint y: 201, endPoint x: 39, endPoint y: 181, distance: 385.4
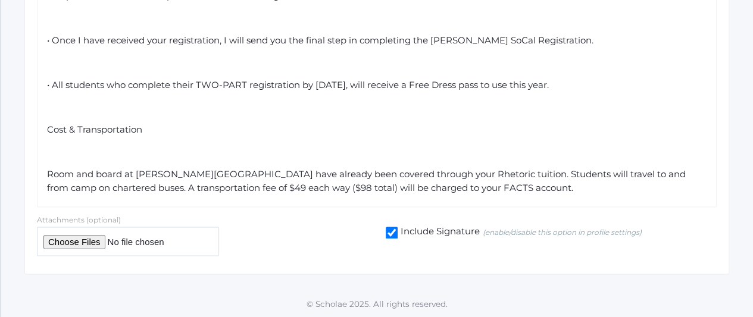
scroll to position [888, 0]
click at [95, 159] on div "rdw-editor" at bounding box center [377, 153] width 660 height 14
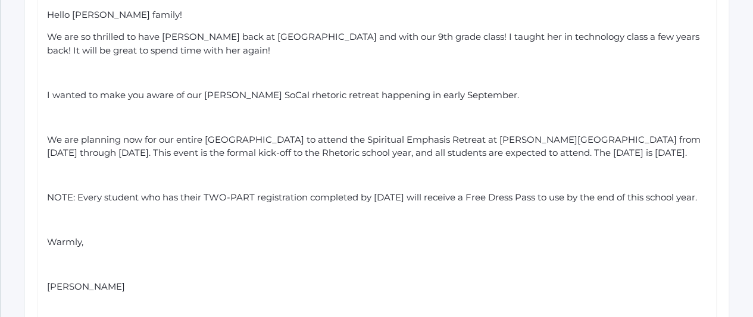
scroll to position [352, 0]
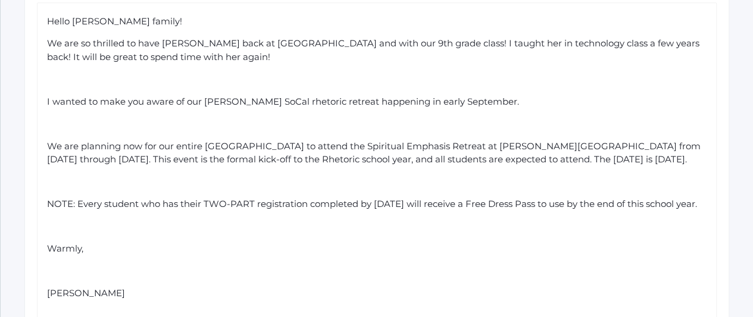
click at [482, 99] on div "I wanted to make you aware of our Hume SoCal rhetoric retreat happening in earl…" at bounding box center [377, 102] width 660 height 14
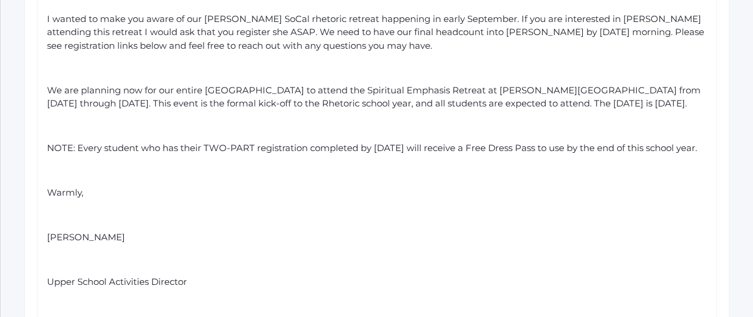
scroll to position [440, 0]
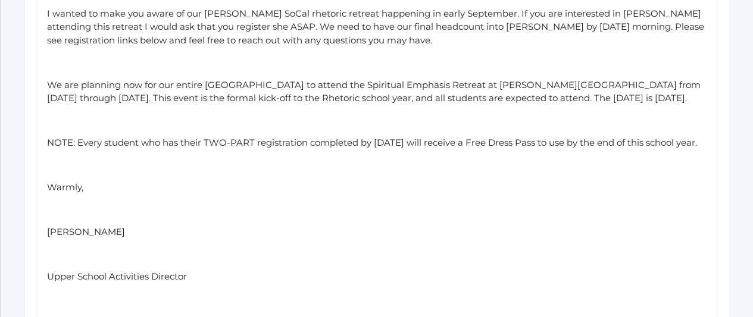
click at [64, 217] on div "rdw-editor" at bounding box center [377, 210] width 660 height 14
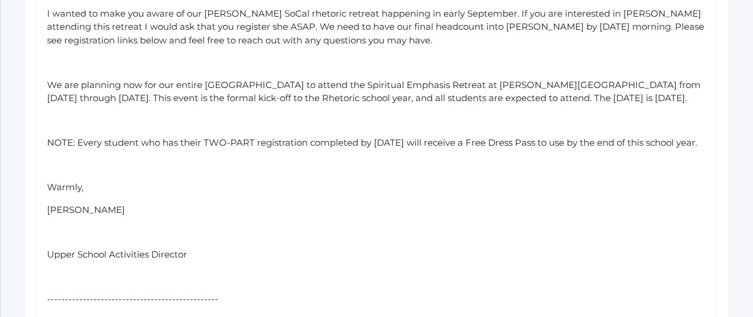
click at [62, 239] on div "rdw-editor" at bounding box center [377, 233] width 660 height 14
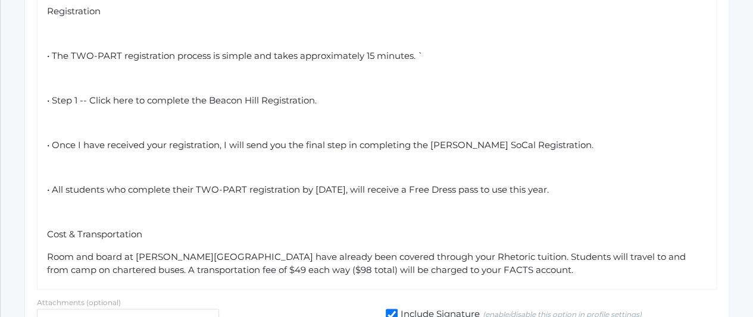
scroll to position [753, 0]
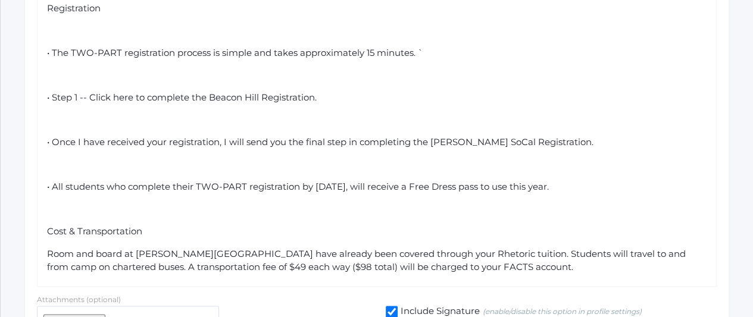
click at [121, 103] on span "• Step 1 -- Click here to complete the Beacon Hill Registration." at bounding box center [182, 97] width 270 height 11
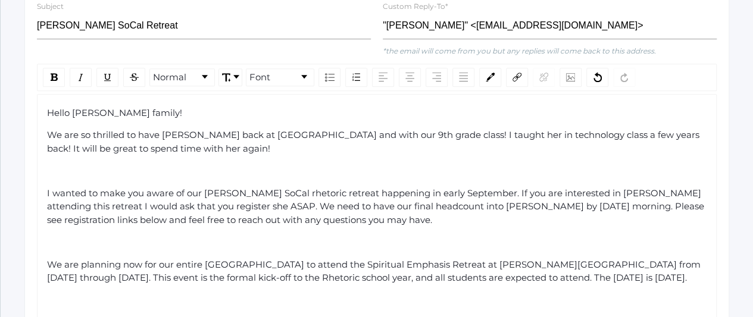
scroll to position [255, 0]
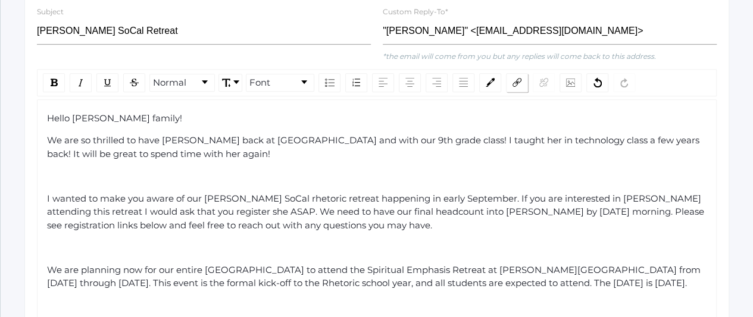
click at [515, 80] on img "rdw-link-control" at bounding box center [516, 82] width 9 height 9
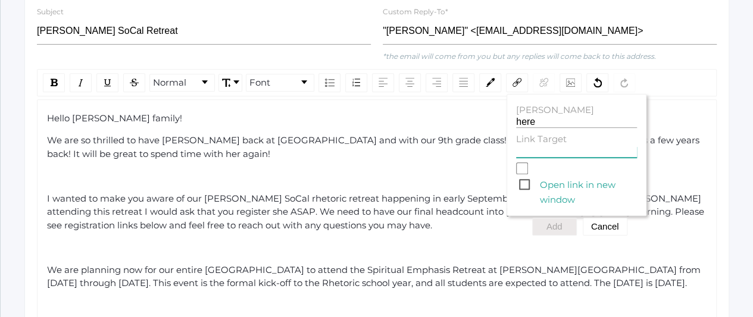
click at [540, 156] on input "Link Target" at bounding box center [576, 151] width 121 height 11
paste input "https://form.jotform.com/251737773788173"
click at [519, 186] on span "Open link in new window" at bounding box center [578, 184] width 118 height 15
type input "https://form.jotform.com/251737773788173"
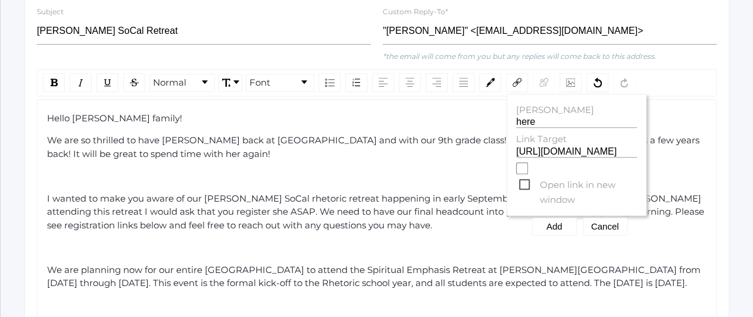
click at [518, 174] on input "Open link in new window" at bounding box center [522, 168] width 12 height 12
checkbox input "true"
click at [550, 232] on button "Add" at bounding box center [554, 227] width 45 height 18
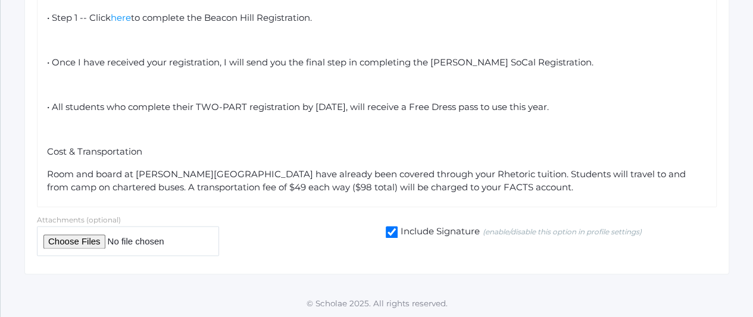
scroll to position [815, 0]
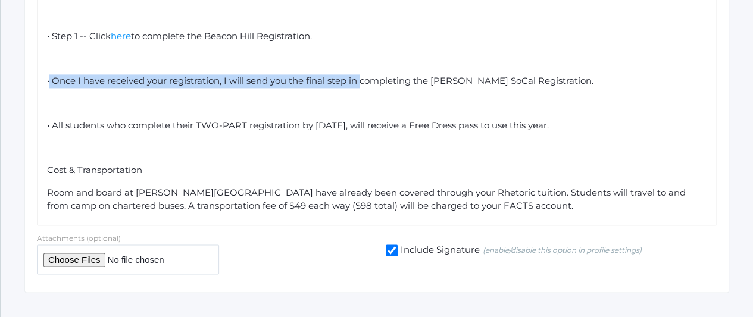
drag, startPoint x: 361, startPoint y: 107, endPoint x: 48, endPoint y: 106, distance: 313.0
click at [48, 86] on span "• Once I have received your registration, I will send you the final step in com…" at bounding box center [320, 80] width 546 height 11
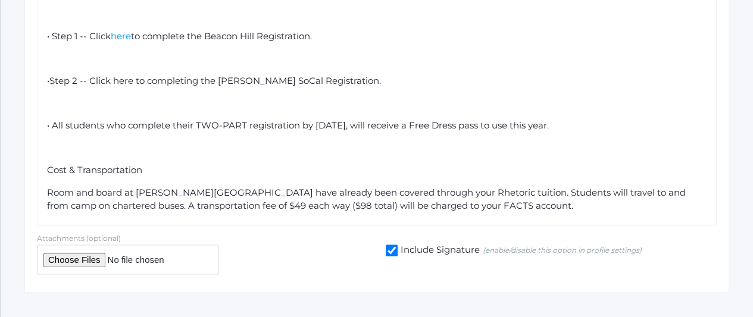
click at [155, 86] on span "•Step 2 -- Click here to completing the Hume SoCal Registration." at bounding box center [214, 80] width 334 height 11
click at [117, 86] on span "•Step 2 -- Click here to complete the Hume SoCal Registration." at bounding box center [209, 80] width 325 height 11
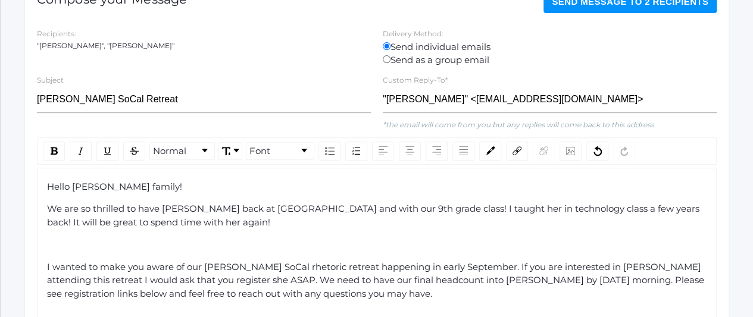
scroll to position [188, 0]
click at [518, 146] on div "rdw-link-control" at bounding box center [517, 149] width 22 height 19
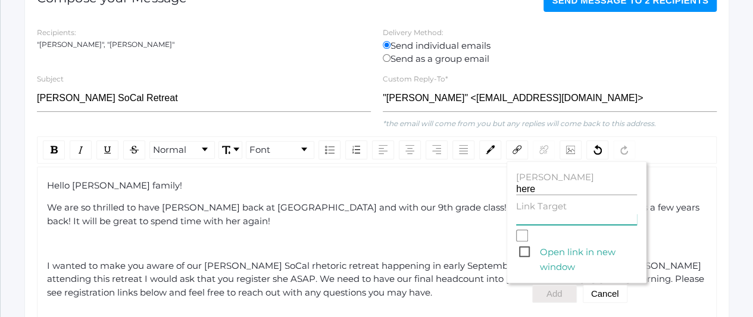
click at [534, 217] on input "Link Target" at bounding box center [576, 219] width 121 height 11
paste input "https://register.hume.org/Group/?itinID=RASbOuDQe5g%3D"
click at [519, 254] on span "Open link in new window" at bounding box center [578, 252] width 118 height 15
type input "https://register.hume.org/Group/?itinID=RASbOuDQe5g%3D"
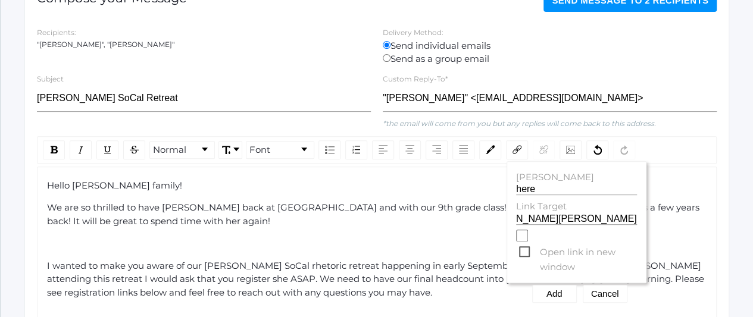
click at [519, 242] on input "Open link in new window" at bounding box center [522, 236] width 12 height 12
checkbox input "true"
click at [546, 295] on button "Add" at bounding box center [554, 294] width 45 height 18
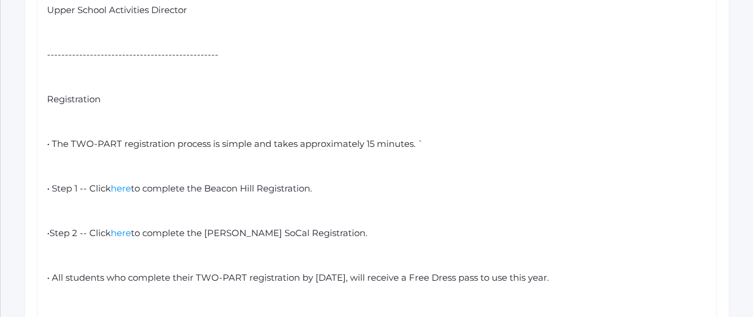
scroll to position [662, 0]
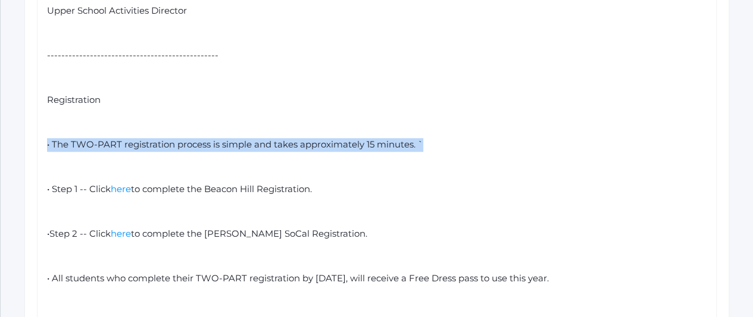
drag, startPoint x: 437, startPoint y: 172, endPoint x: 9, endPoint y: 167, distance: 428.4
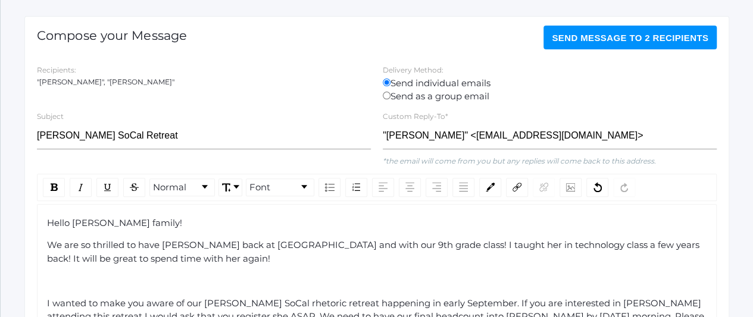
scroll to position [151, 0]
click at [56, 186] on img "rdw-inline-control" at bounding box center [54, 187] width 7 height 8
click at [230, 256] on div "We are so thrilled to have Ameliya back at Beacon and with our 9th grade class!…" at bounding box center [377, 251] width 660 height 27
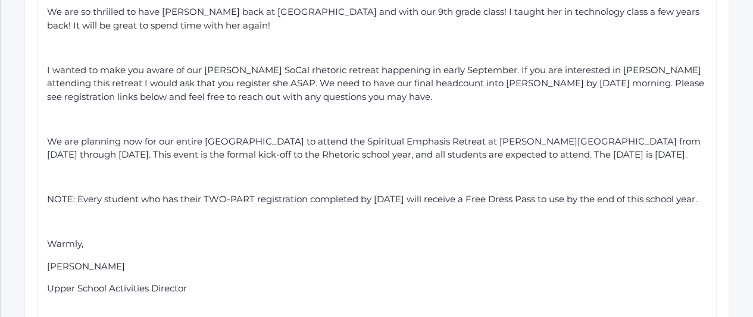
scroll to position [389, 0]
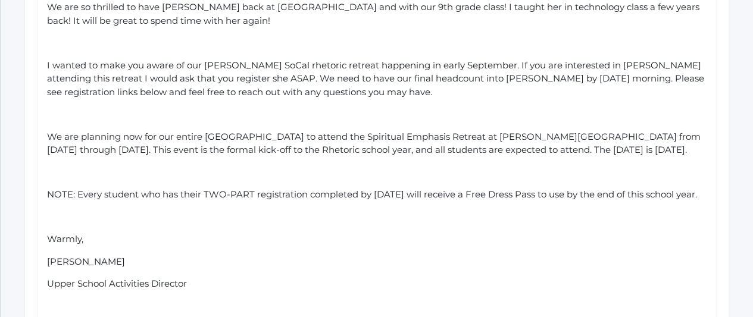
click at [82, 180] on div "rdw-editor" at bounding box center [377, 173] width 660 height 14
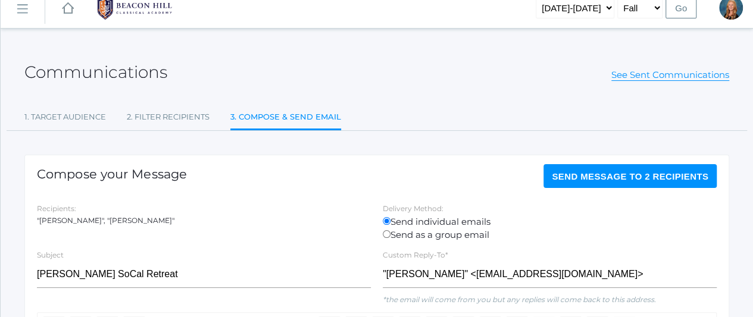
scroll to position [0, 0]
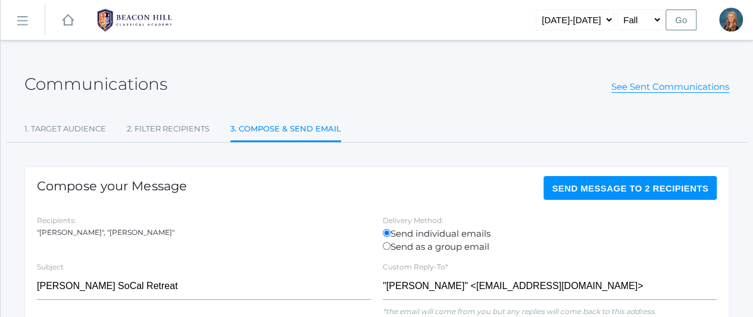
click at [635, 185] on span "Send Message to 2 recipients" at bounding box center [630, 188] width 156 height 10
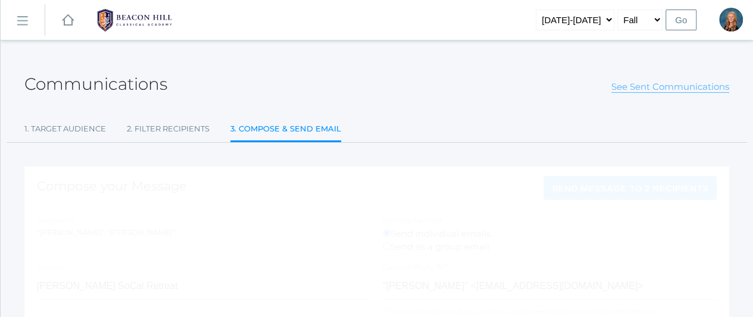
click at [654, 84] on link "See Sent Communications" at bounding box center [670, 87] width 118 height 12
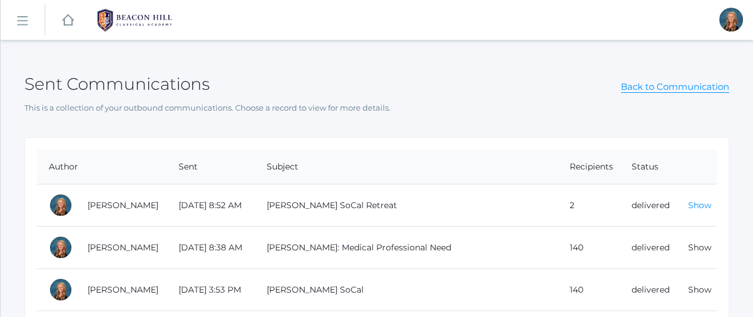
click at [694, 206] on link "Show" at bounding box center [699, 205] width 23 height 11
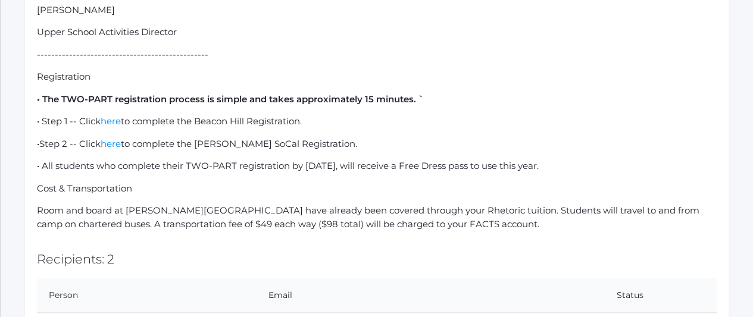
scroll to position [605, 0]
